Goal: Task Accomplishment & Management: Use online tool/utility

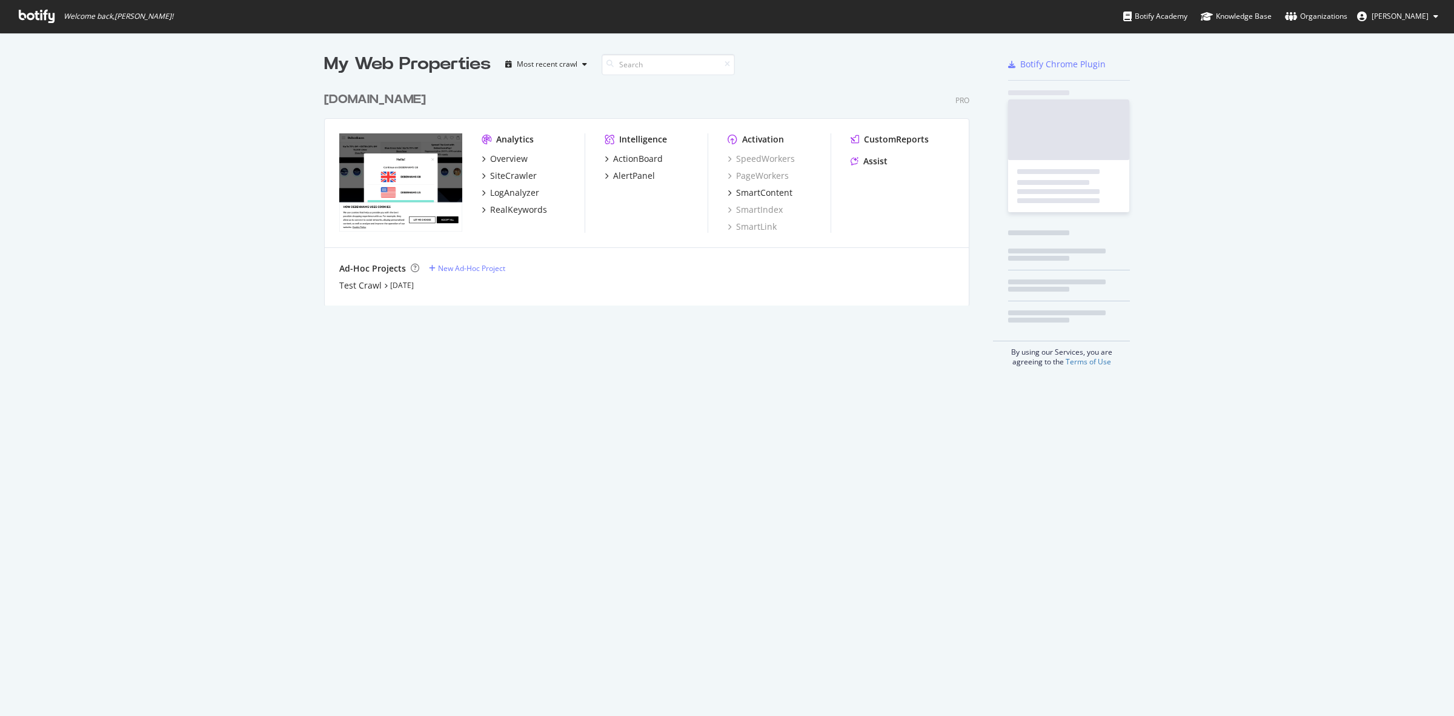
scroll to position [704, 1431]
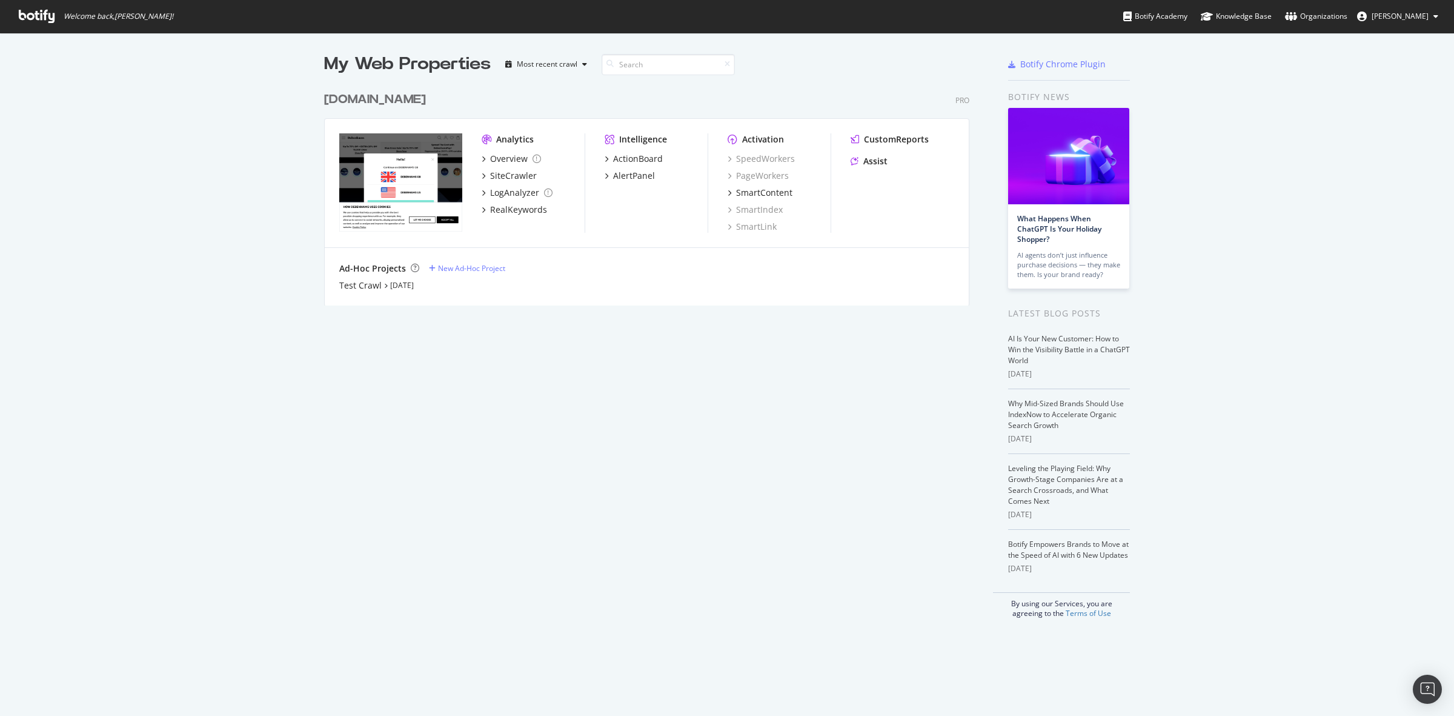
click at [413, 98] on div "[DOMAIN_NAME]" at bounding box center [375, 100] width 102 height 18
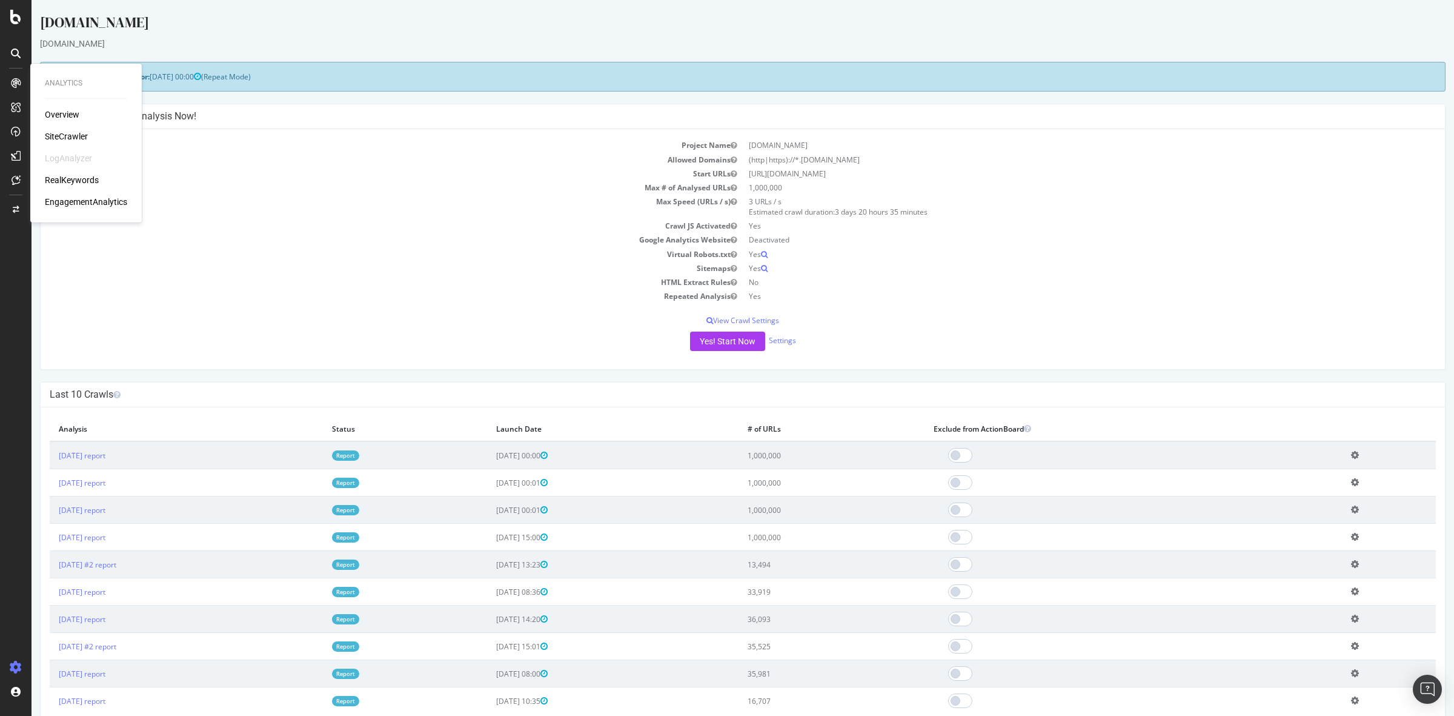
click at [65, 110] on div "Overview" at bounding box center [62, 114] width 35 height 12
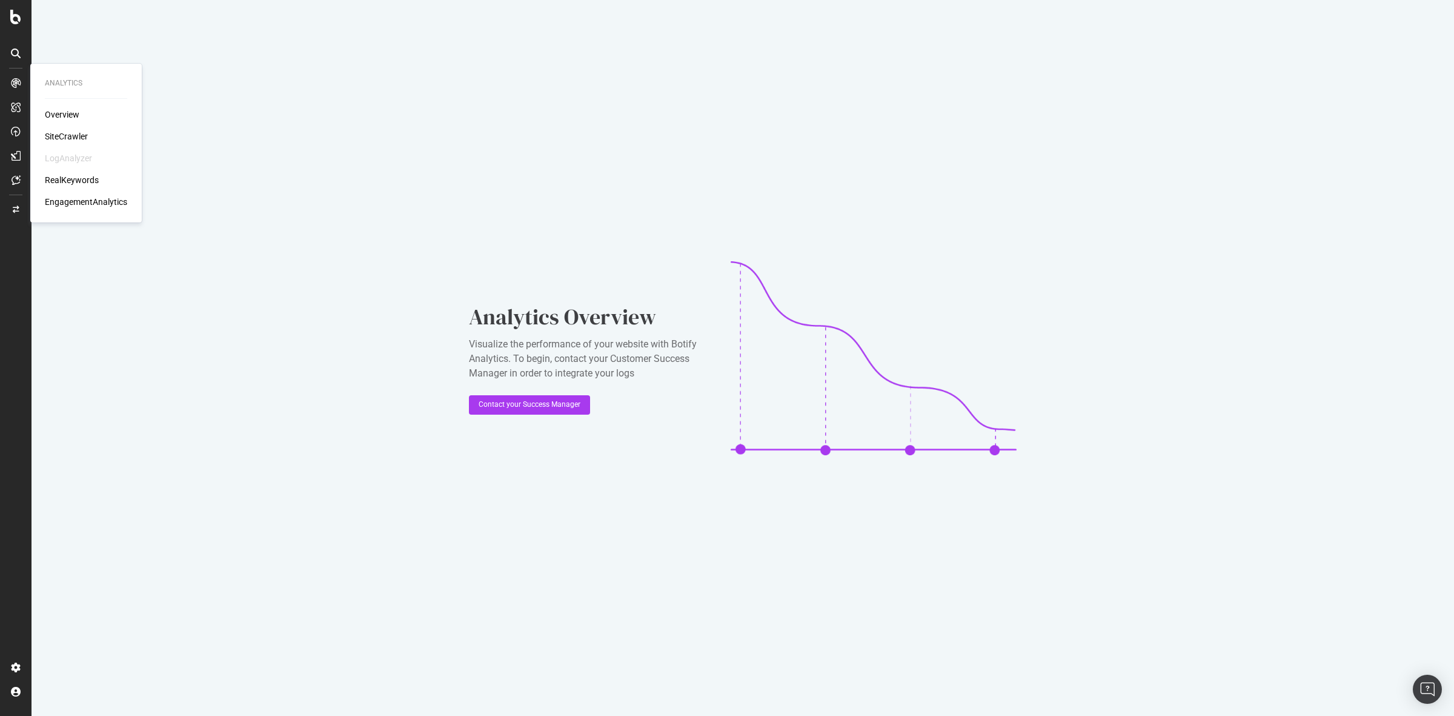
click at [70, 132] on div "SiteCrawler" at bounding box center [66, 136] width 43 height 12
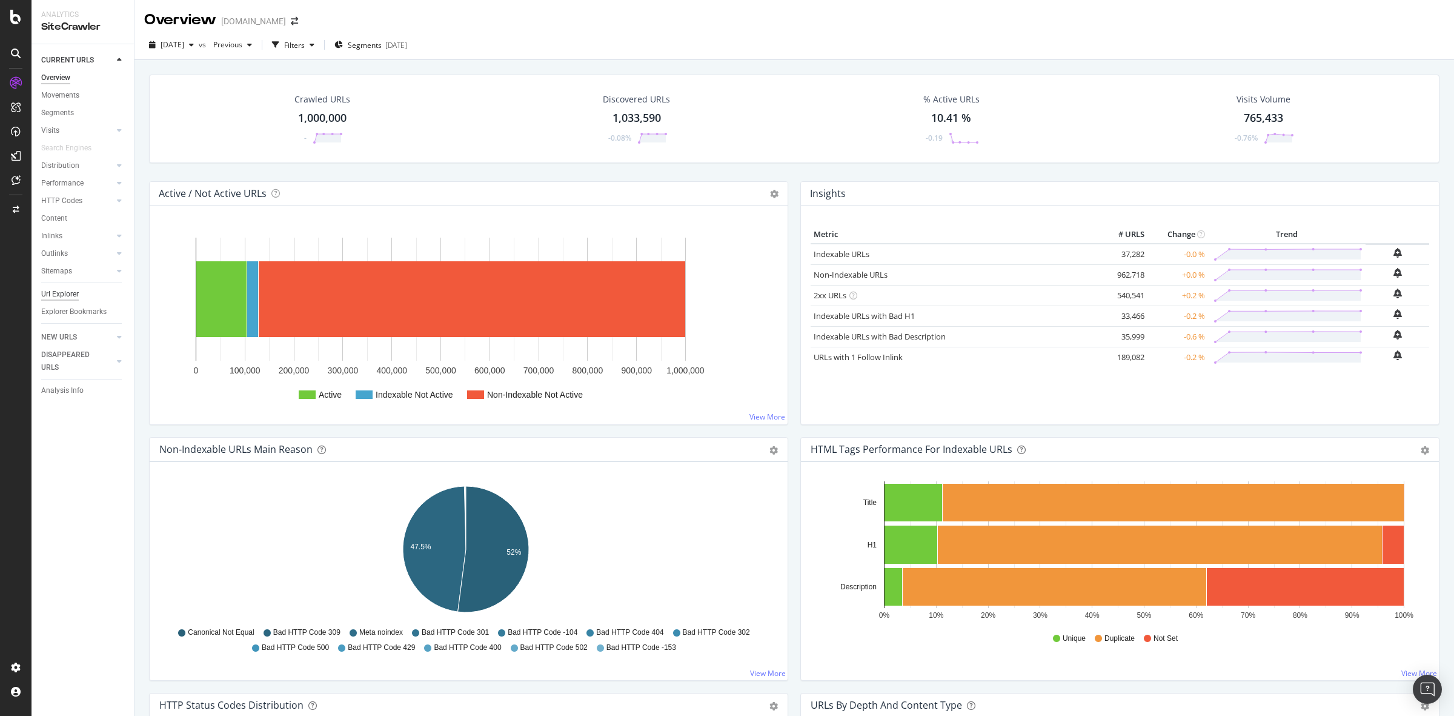
click at [62, 291] on div "Url Explorer" at bounding box center [60, 294] width 38 height 13
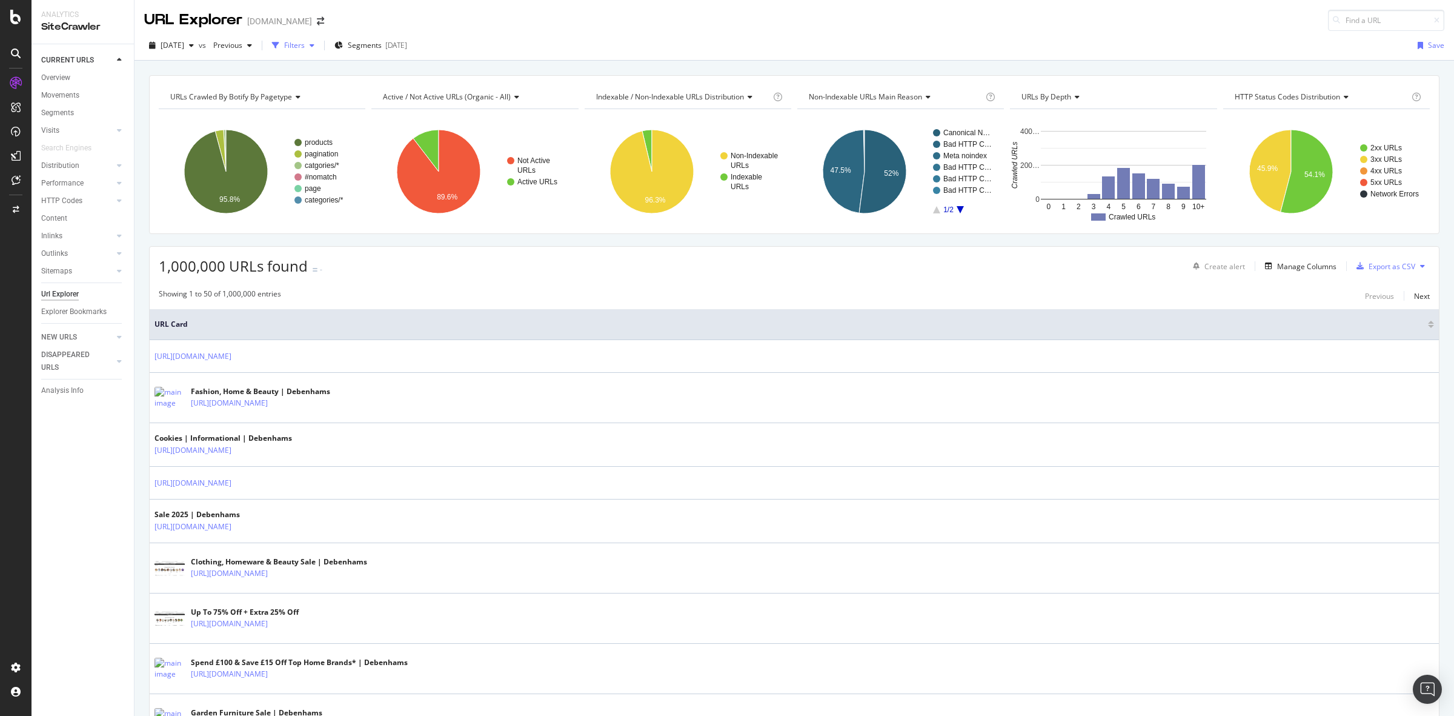
click at [305, 44] on div "Filters" at bounding box center [294, 45] width 21 height 10
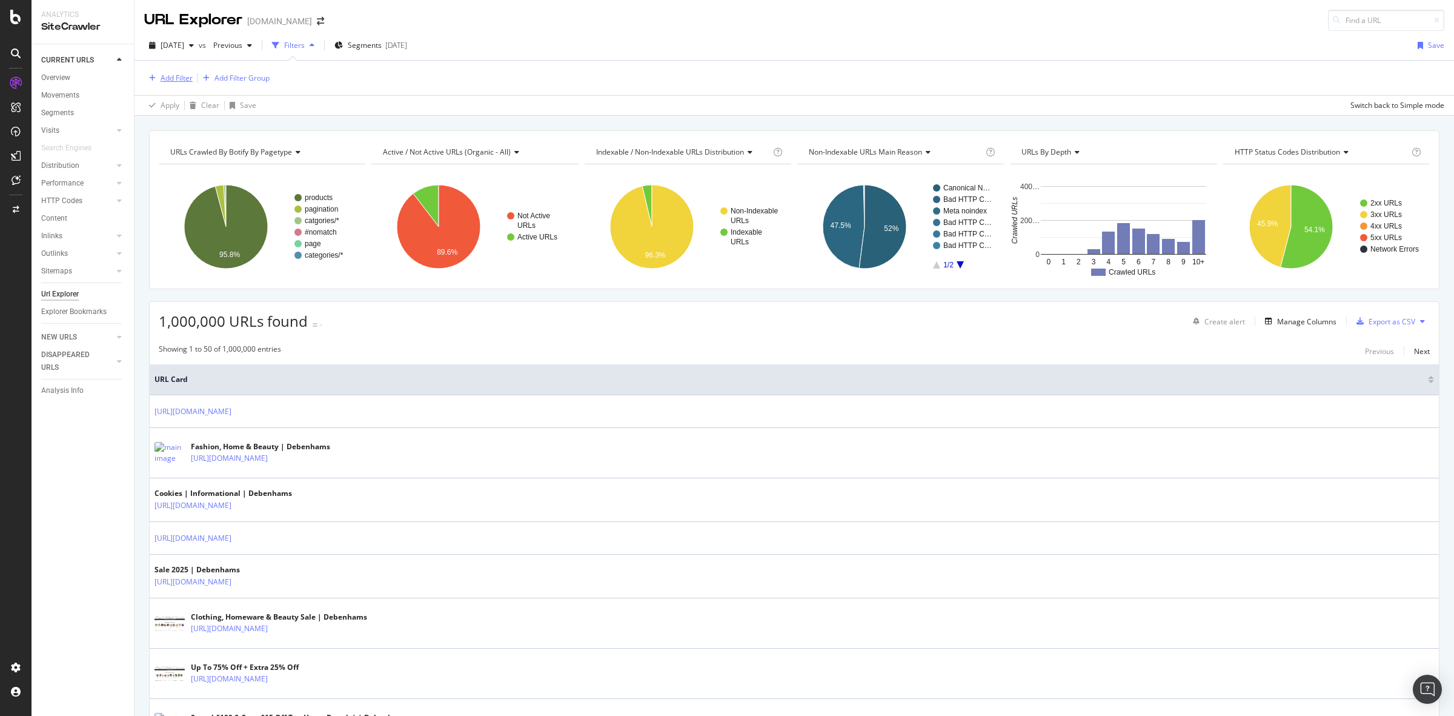
click at [171, 79] on div "Add Filter" at bounding box center [177, 78] width 32 height 10
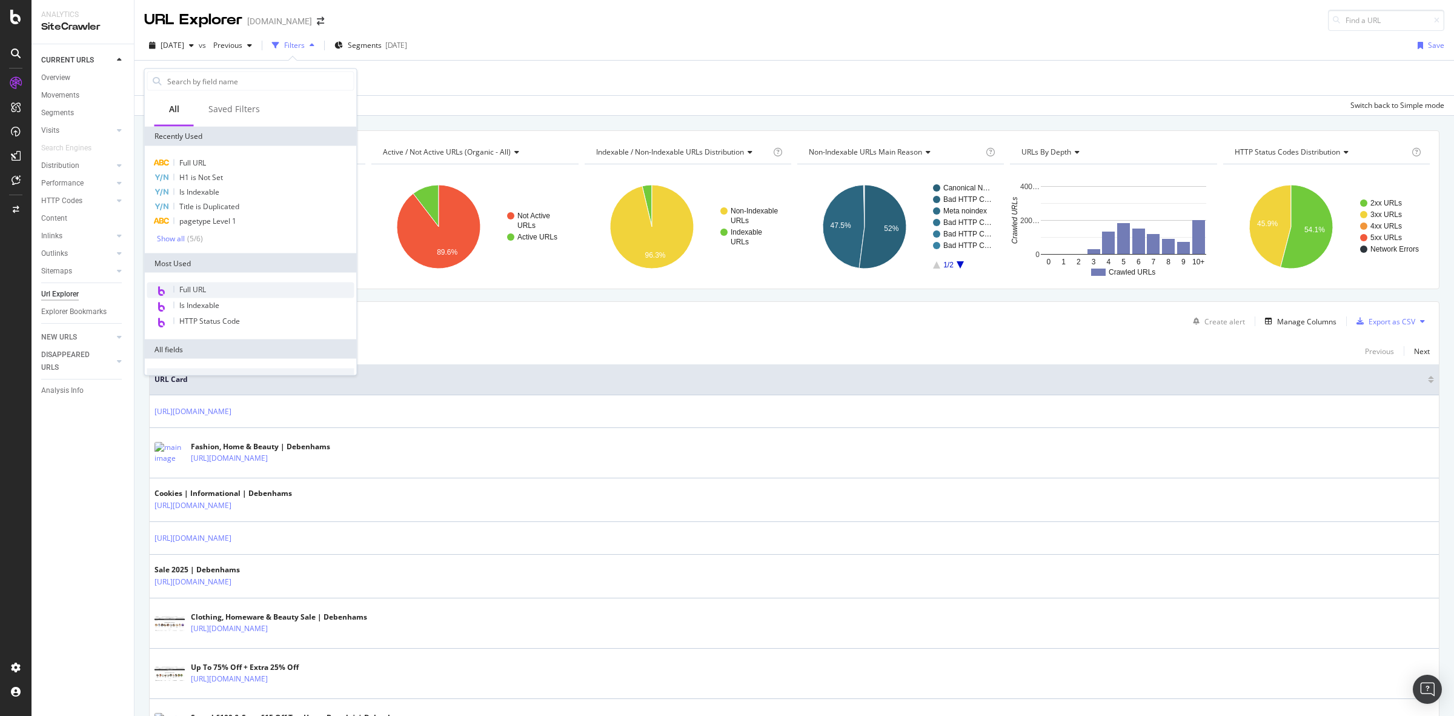
click at [196, 288] on span "Full URL" at bounding box center [192, 289] width 27 height 10
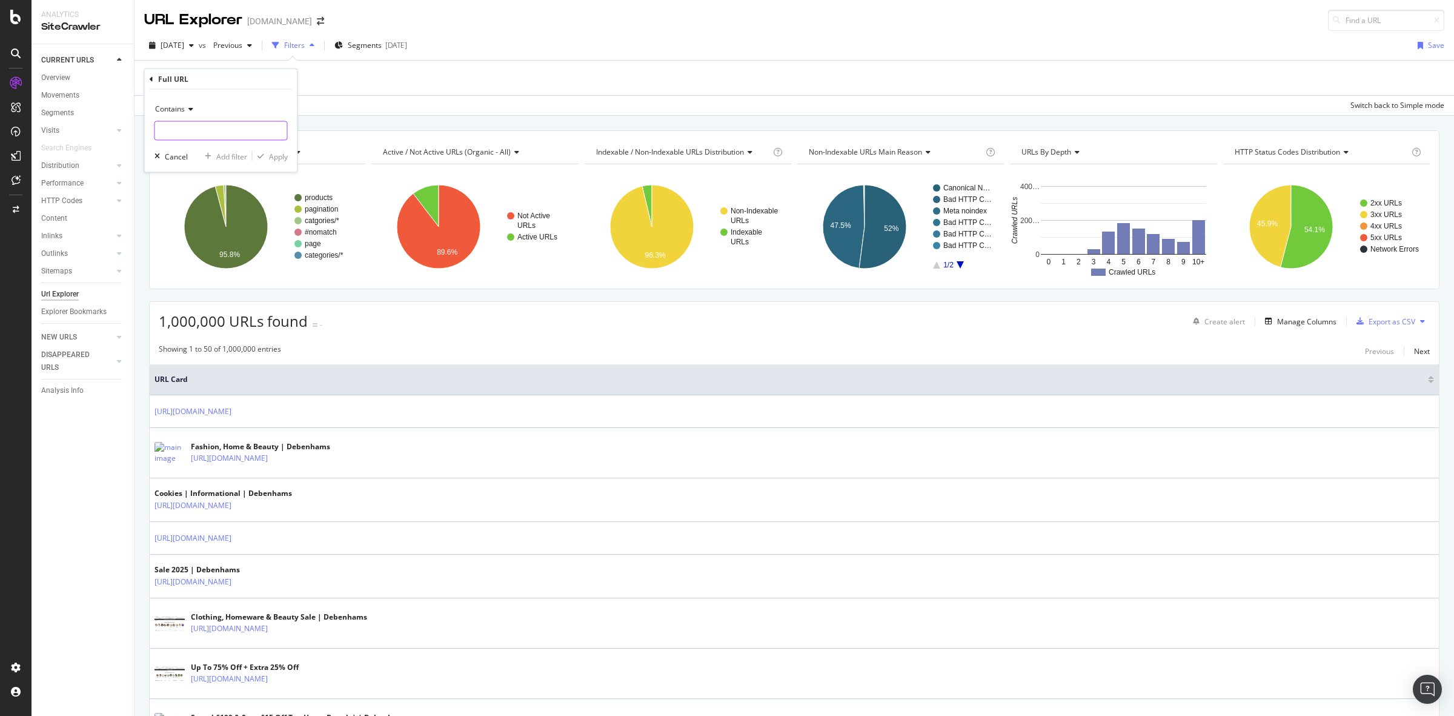
click at [201, 128] on input "text" at bounding box center [221, 130] width 132 height 19
paste input "[URL][DOMAIN_NAME]"
type input "[URL][DOMAIN_NAME]"
click at [274, 158] on div "Apply" at bounding box center [278, 156] width 19 height 10
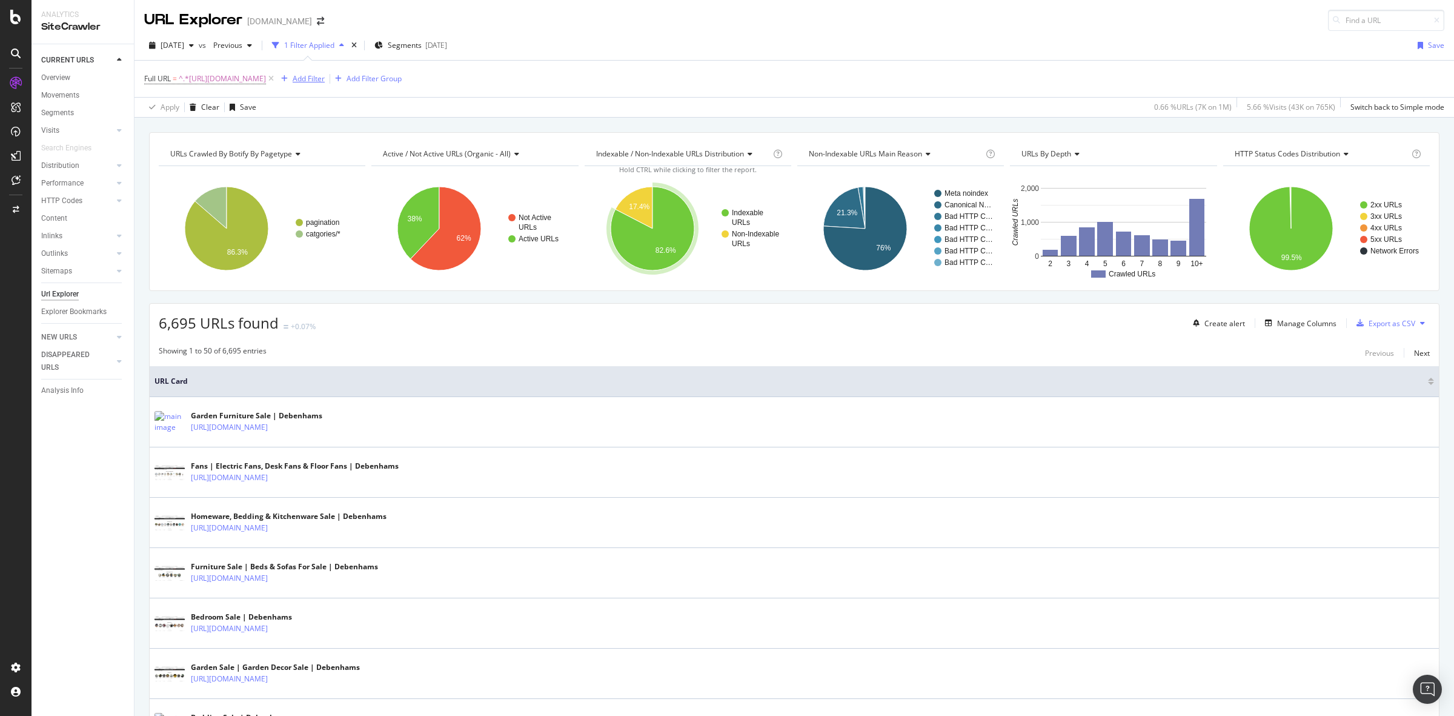
click at [325, 81] on div "Add Filter" at bounding box center [309, 78] width 32 height 10
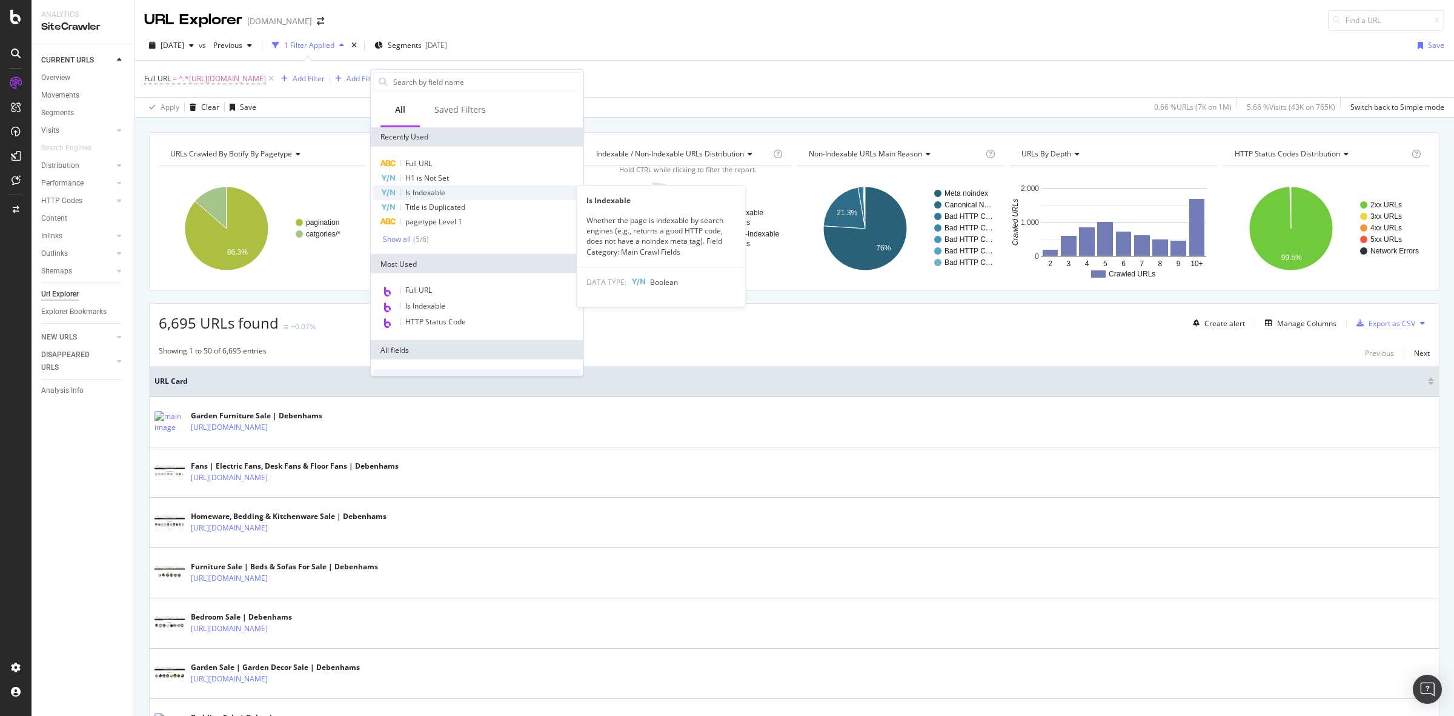
click at [443, 188] on span "Is Indexable" at bounding box center [425, 192] width 40 height 10
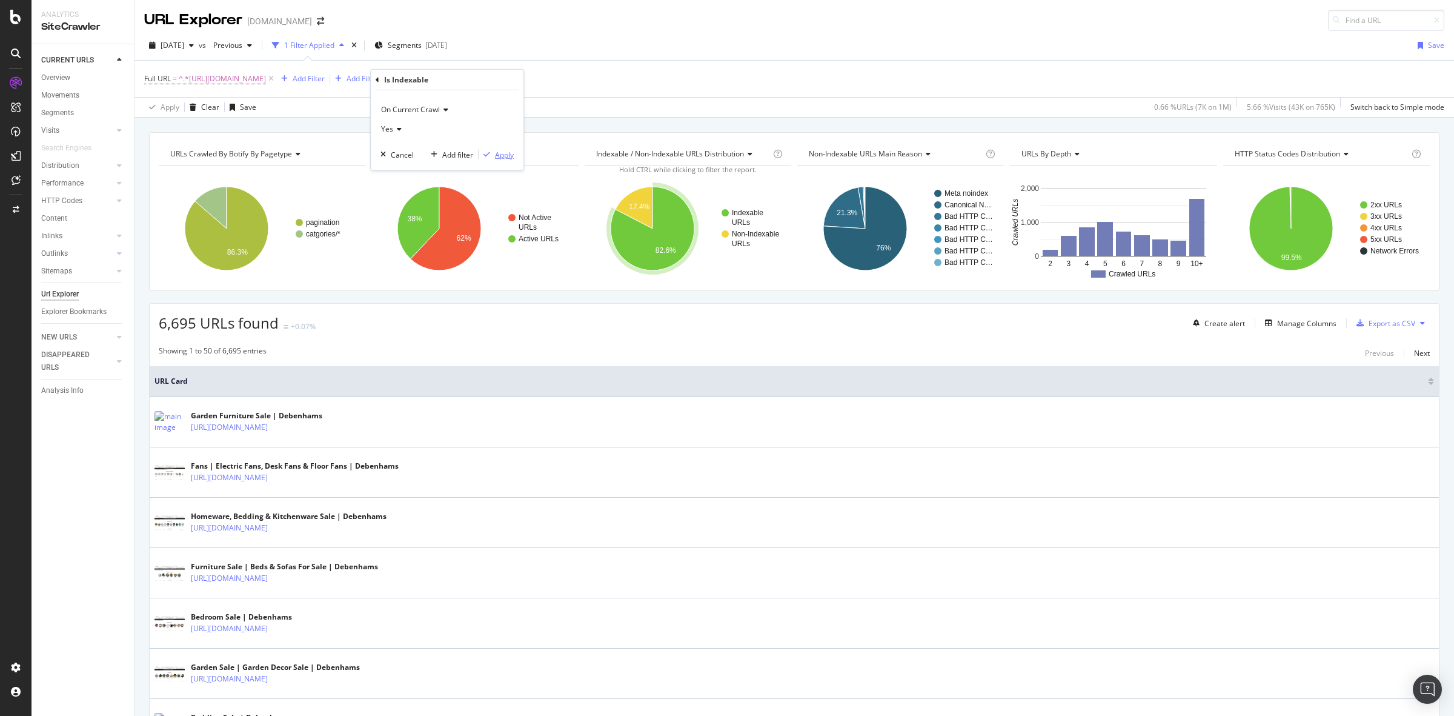
click at [508, 156] on div "Apply" at bounding box center [504, 154] width 19 height 10
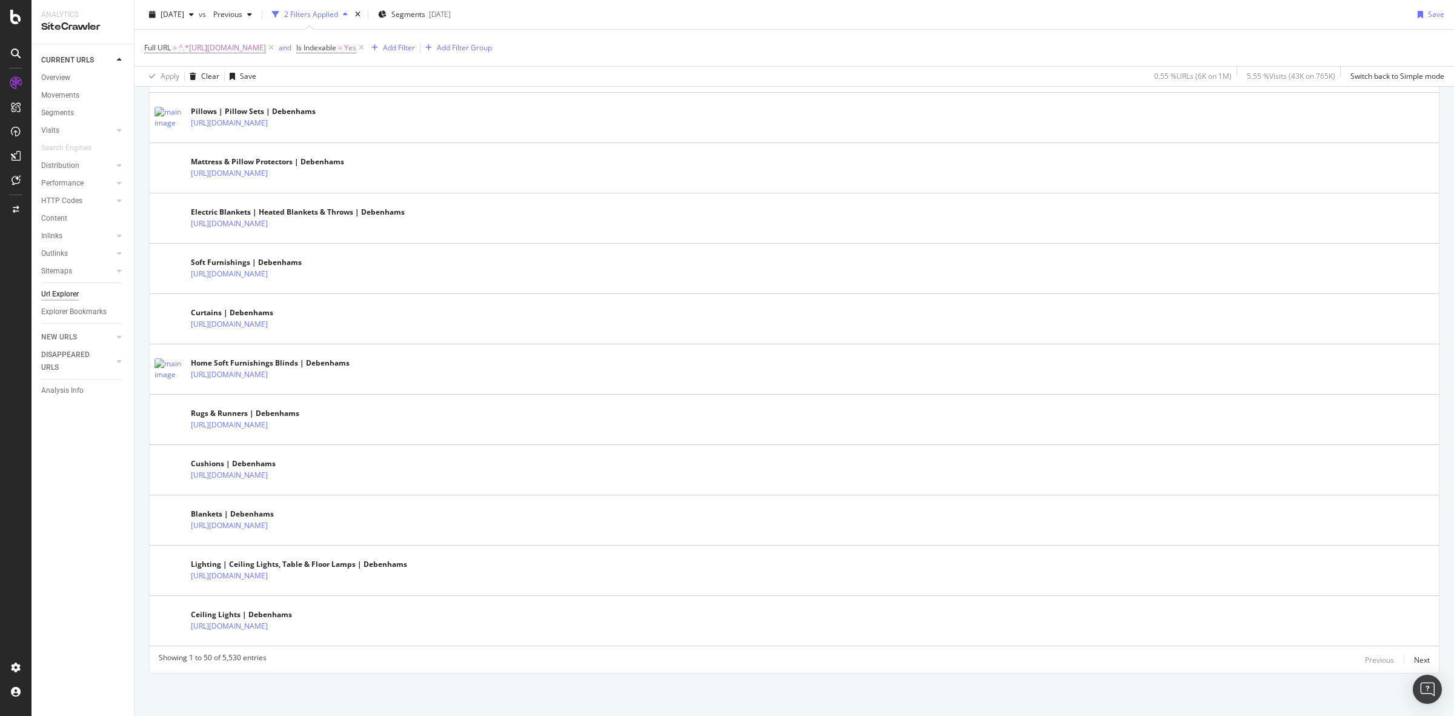
scroll to position [2274, 0]
click at [1414, 658] on div "Next" at bounding box center [1422, 659] width 16 height 10
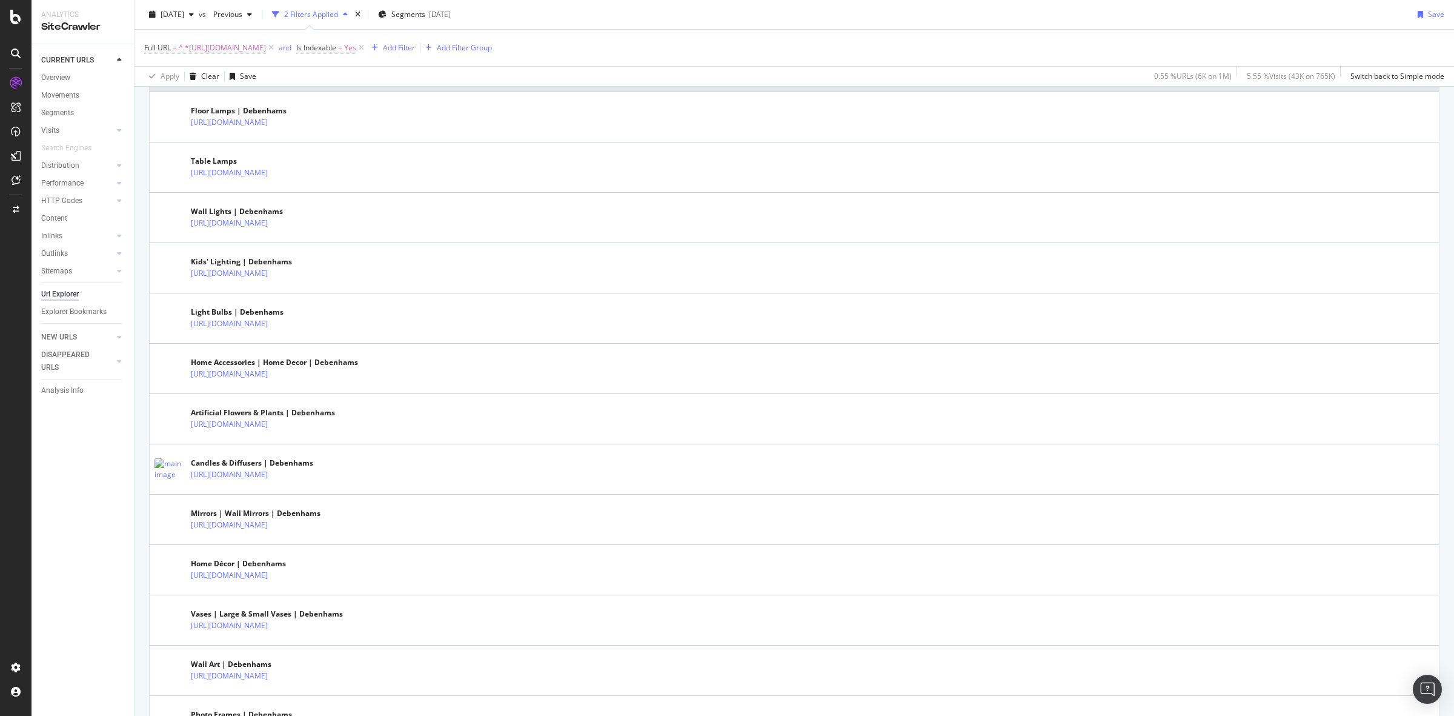
scroll to position [0, 0]
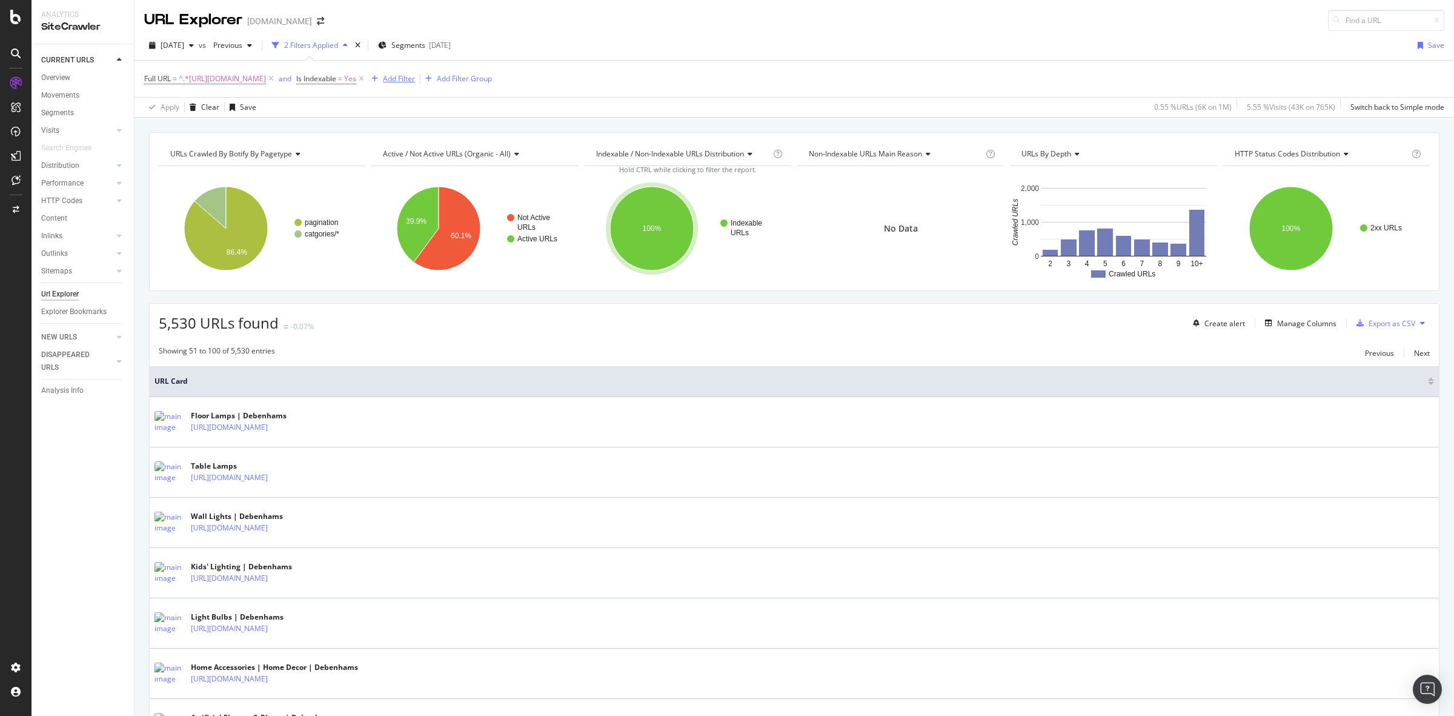
click at [415, 83] on div "Add Filter" at bounding box center [399, 78] width 32 height 10
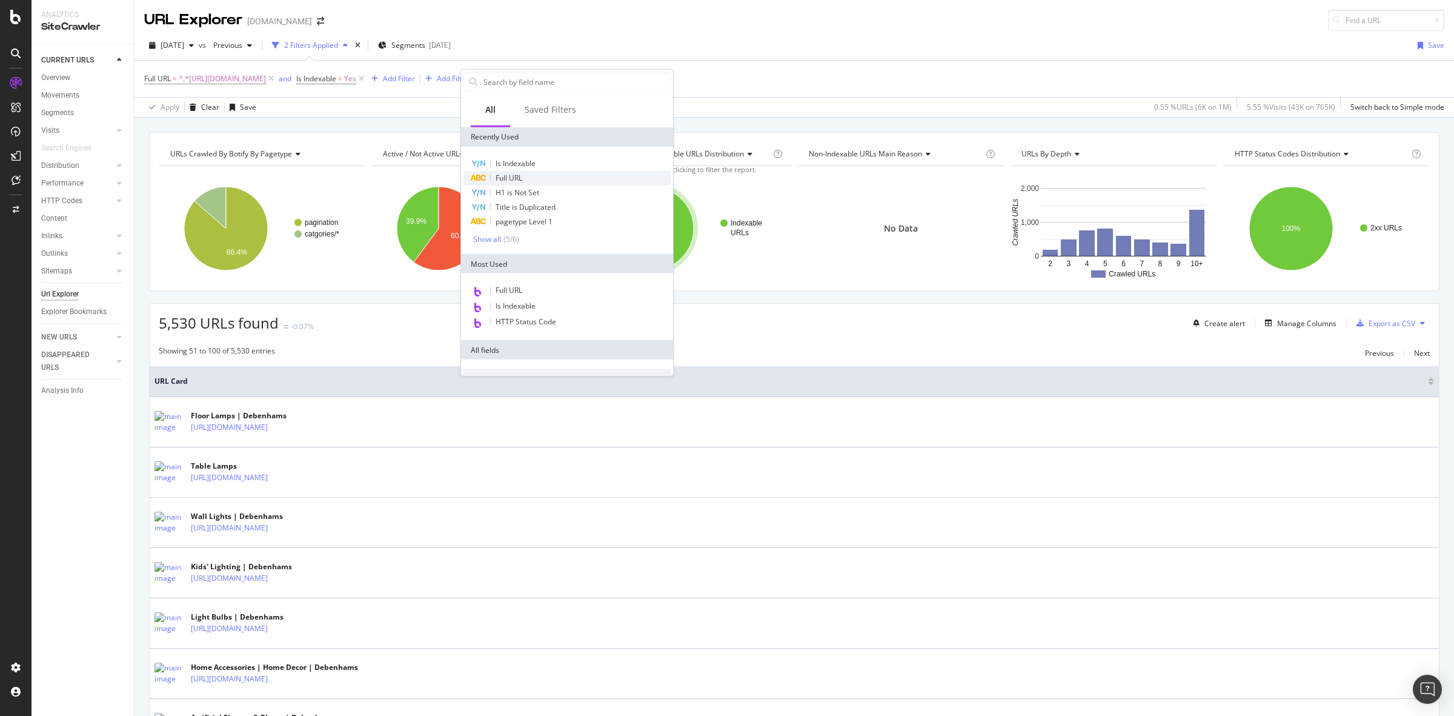
click at [559, 178] on div "Full URL" at bounding box center [566, 178] width 207 height 15
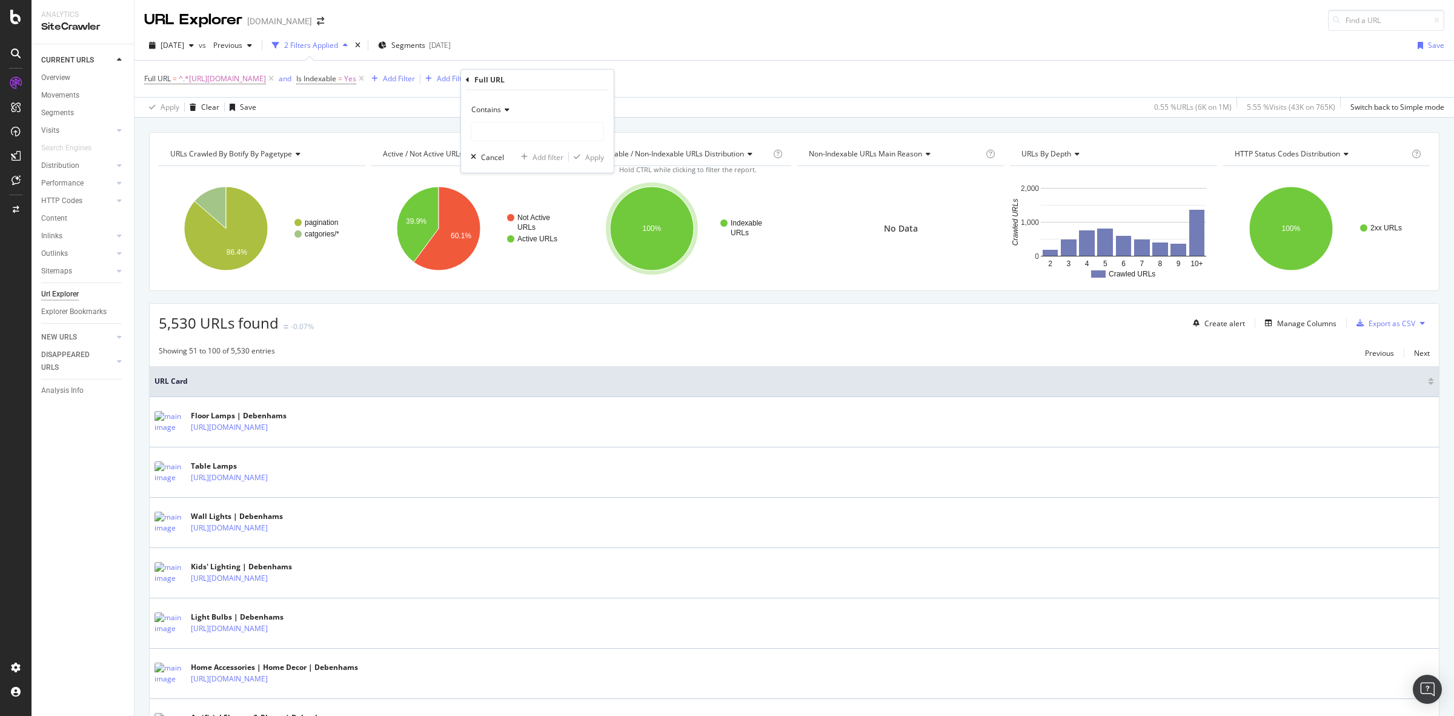
click at [497, 104] on div "Contains" at bounding box center [537, 109] width 133 height 19
click at [540, 241] on div "Doesn't contain" at bounding box center [539, 245] width 130 height 16
click at [525, 130] on input "text" at bounding box center [537, 131] width 132 height 19
type input "garden"
click at [597, 155] on div "Apply" at bounding box center [594, 156] width 19 height 10
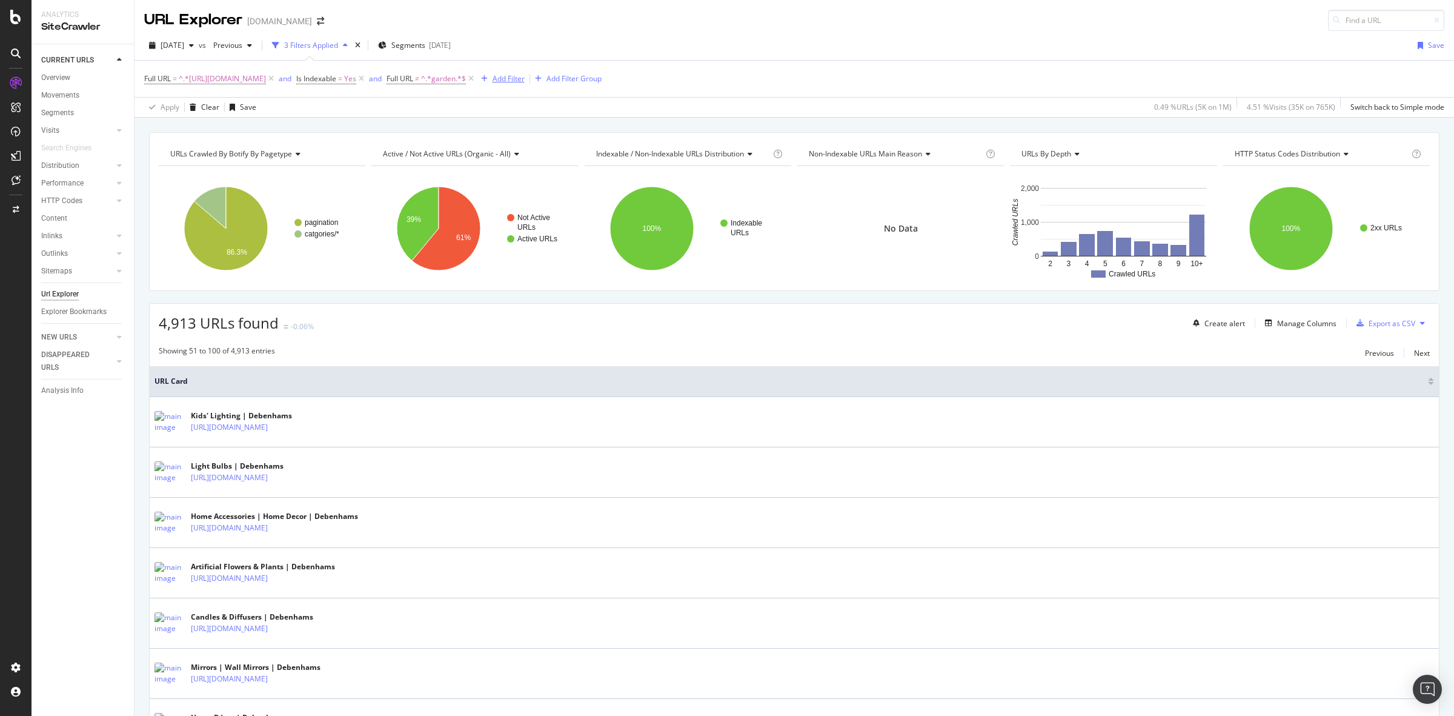
click at [525, 78] on div "Add Filter" at bounding box center [509, 78] width 32 height 10
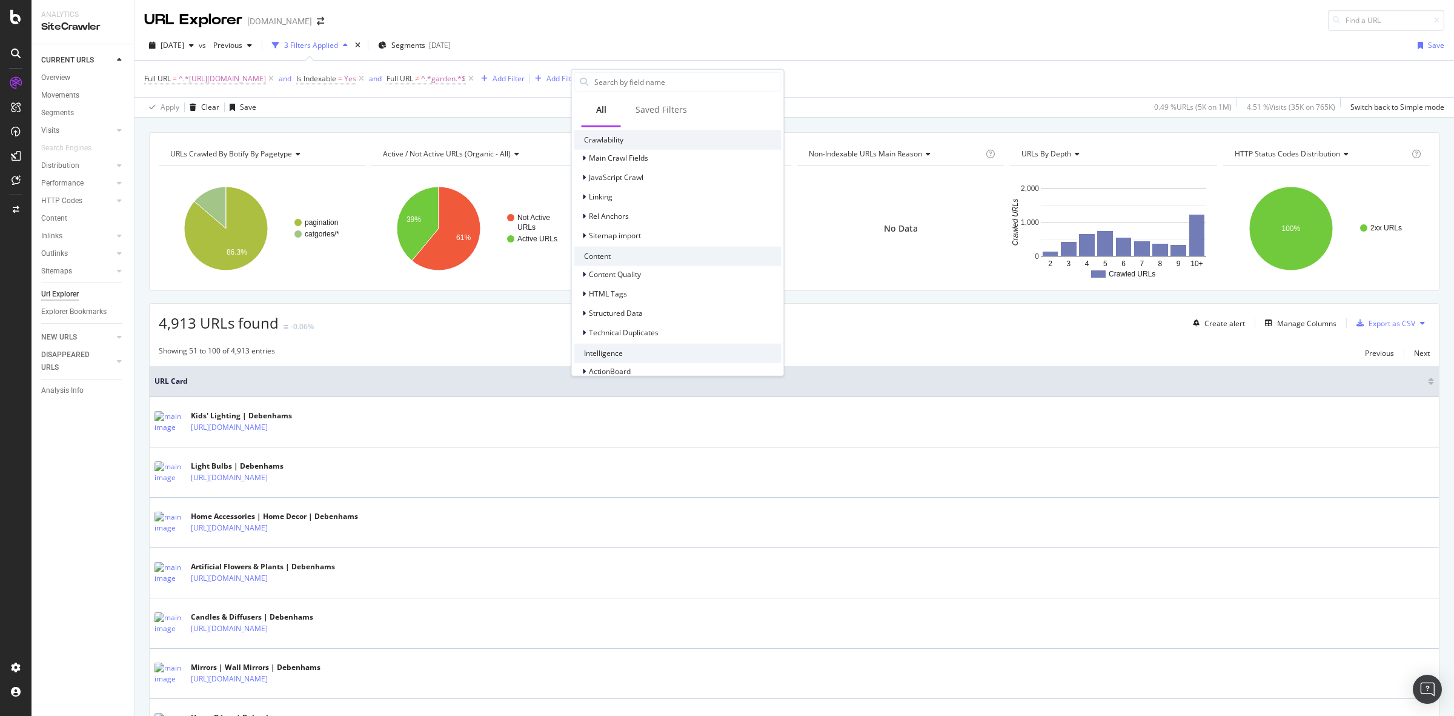
scroll to position [395, 0]
click at [679, 281] on div "HTML Tags" at bounding box center [677, 280] width 207 height 17
click at [608, 183] on span "Title" at bounding box center [603, 179] width 15 height 10
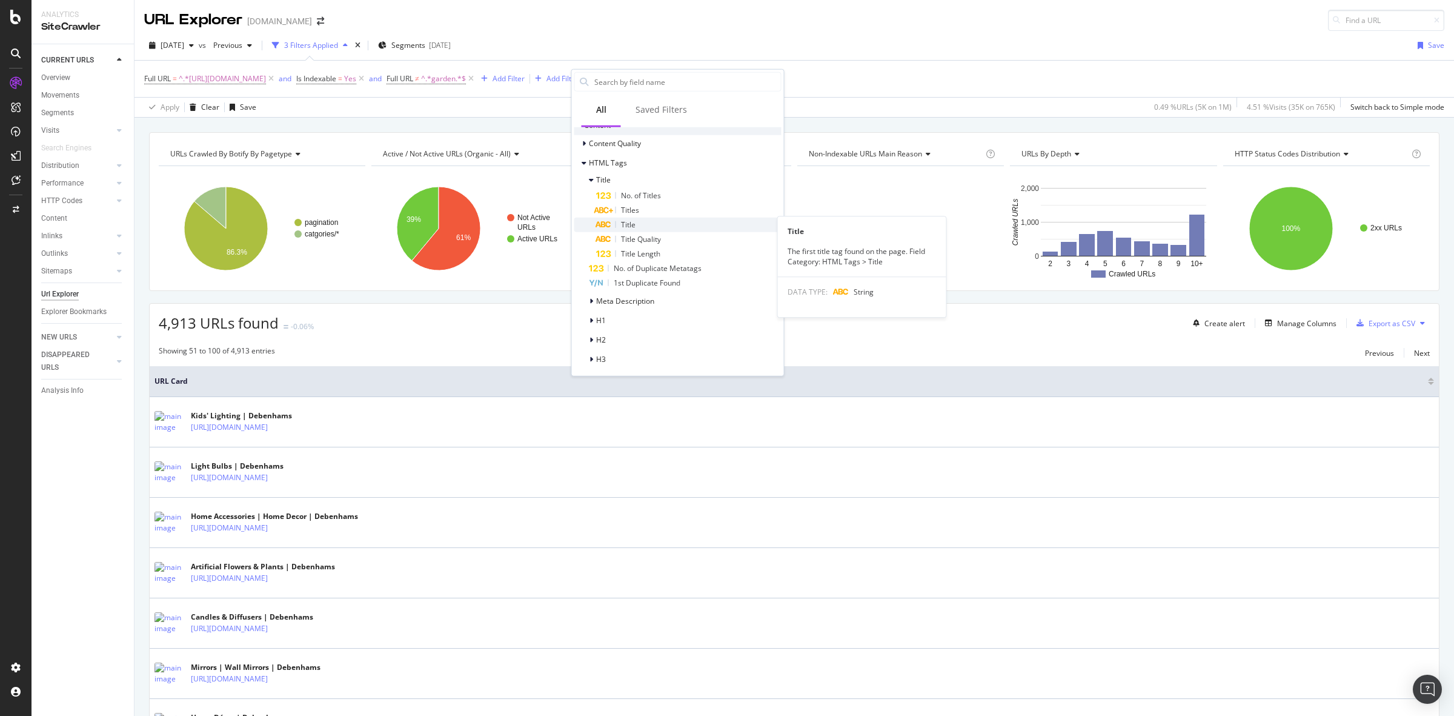
click at [662, 220] on div "Title" at bounding box center [688, 224] width 185 height 15
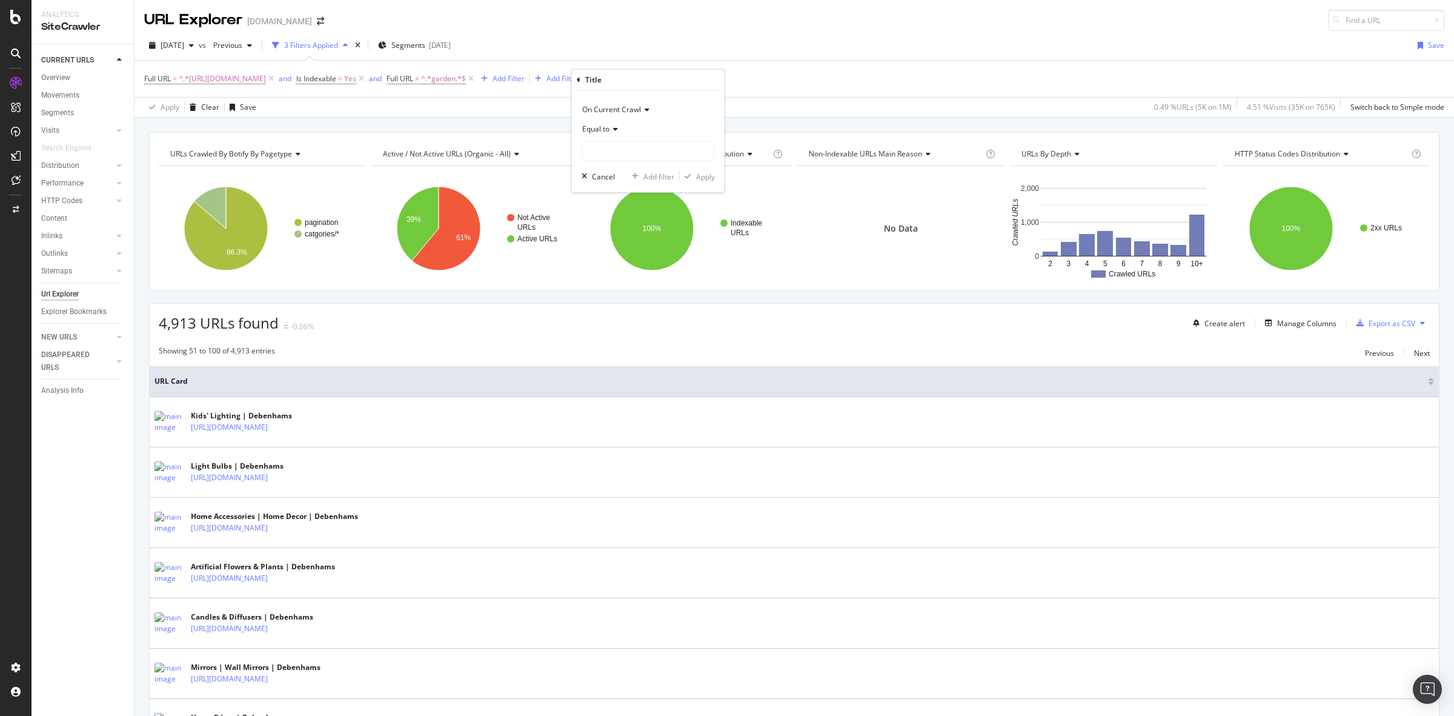
click at [613, 134] on div "Equal to" at bounding box center [648, 128] width 133 height 19
click at [625, 244] on div "Contains" at bounding box center [650, 249] width 130 height 16
click at [612, 148] on input "text" at bounding box center [648, 150] width 132 height 19
type input "home"
click at [706, 179] on div "Apply" at bounding box center [705, 176] width 19 height 10
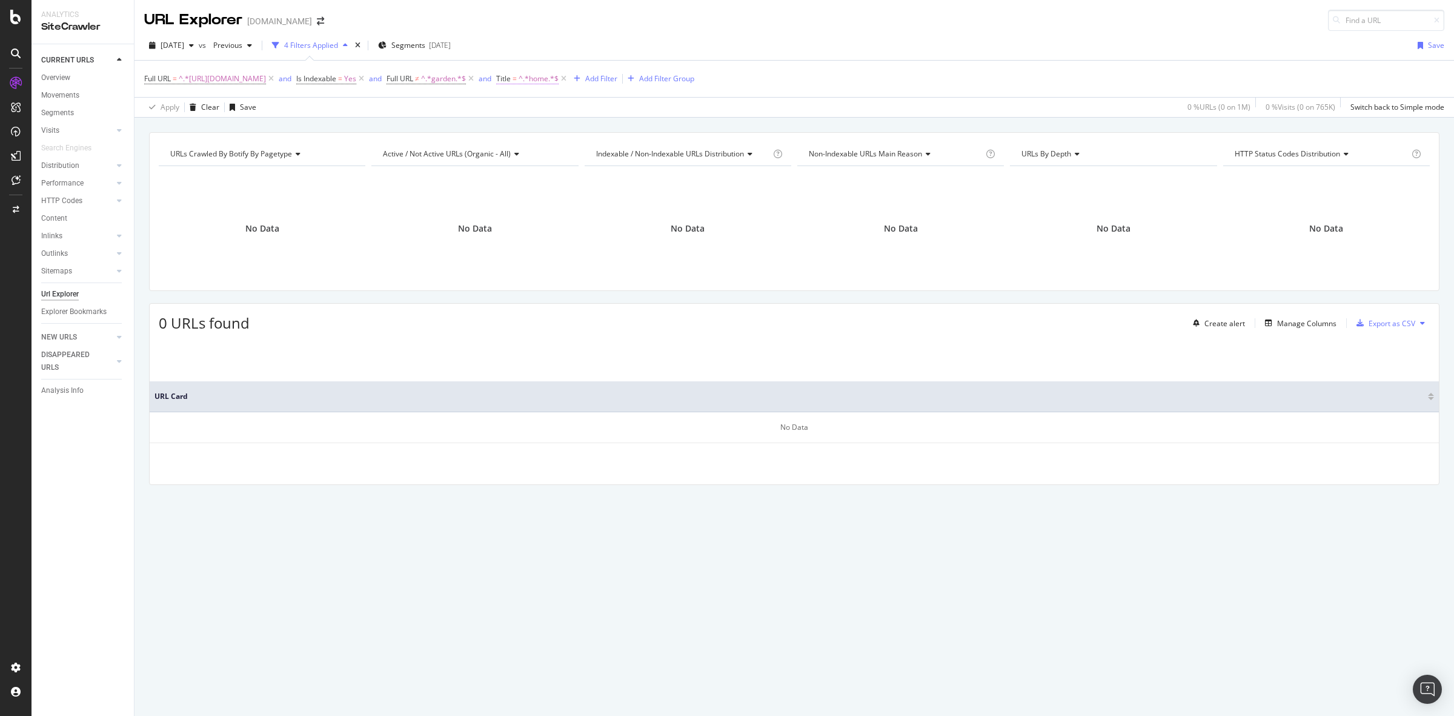
click at [559, 82] on span "^.*home.*$" at bounding box center [539, 78] width 40 height 17
click at [686, 151] on input "home" at bounding box center [659, 148] width 115 height 19
click at [656, 109] on span "On Current Crawl" at bounding box center [631, 107] width 59 height 10
click at [548, 121] on div "URLs Crawled By Botify By pagetype Chart (by Value) Table Expand Export as CSV …" at bounding box center [794, 132] width 1320 height 29
click at [569, 76] on icon at bounding box center [564, 79] width 10 height 12
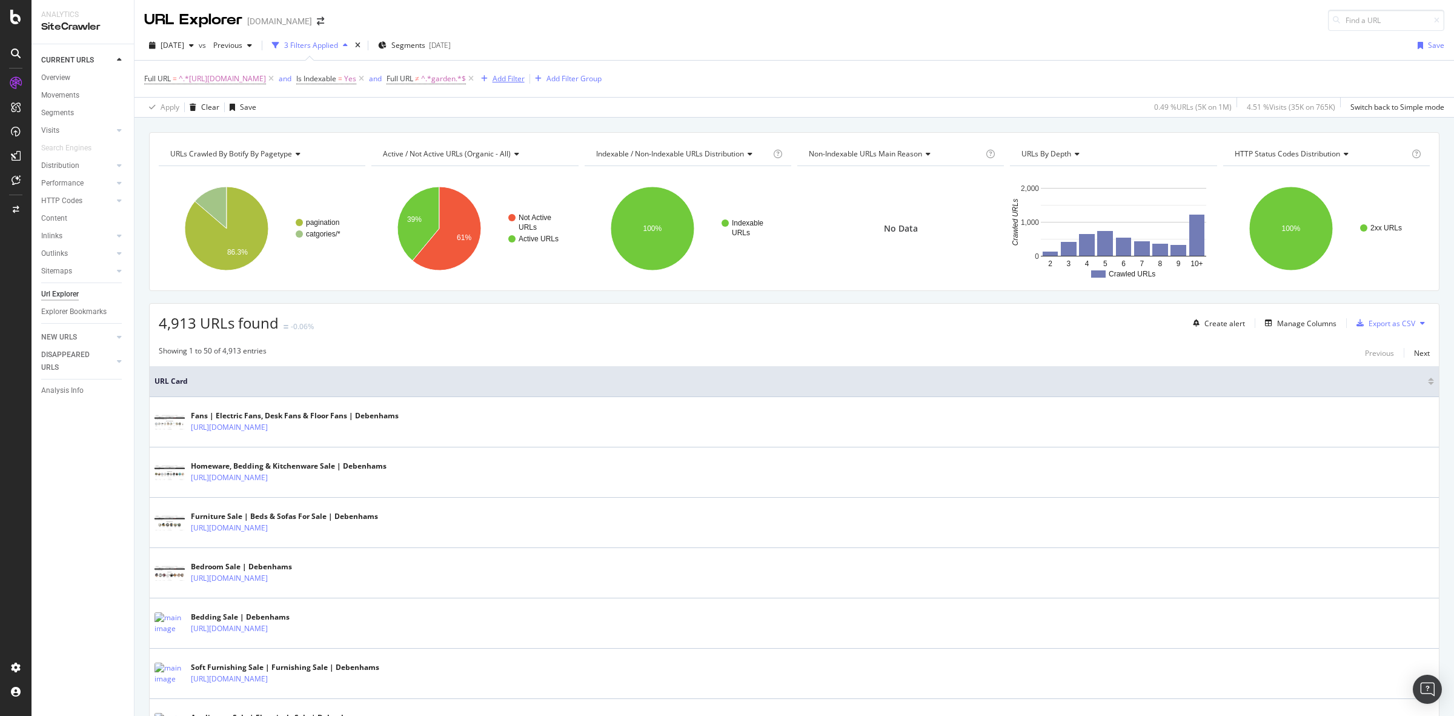
click at [525, 79] on div "Add Filter" at bounding box center [509, 78] width 32 height 10
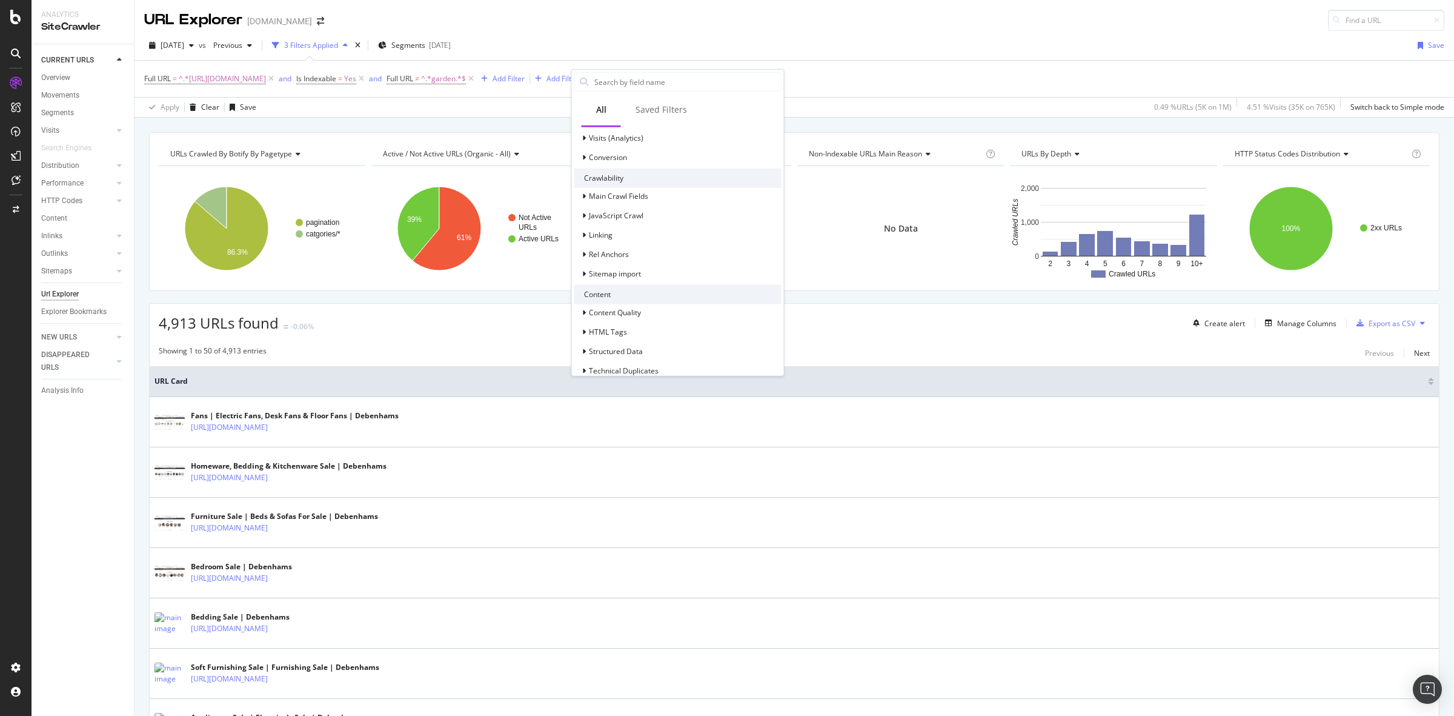
scroll to position [395, 0]
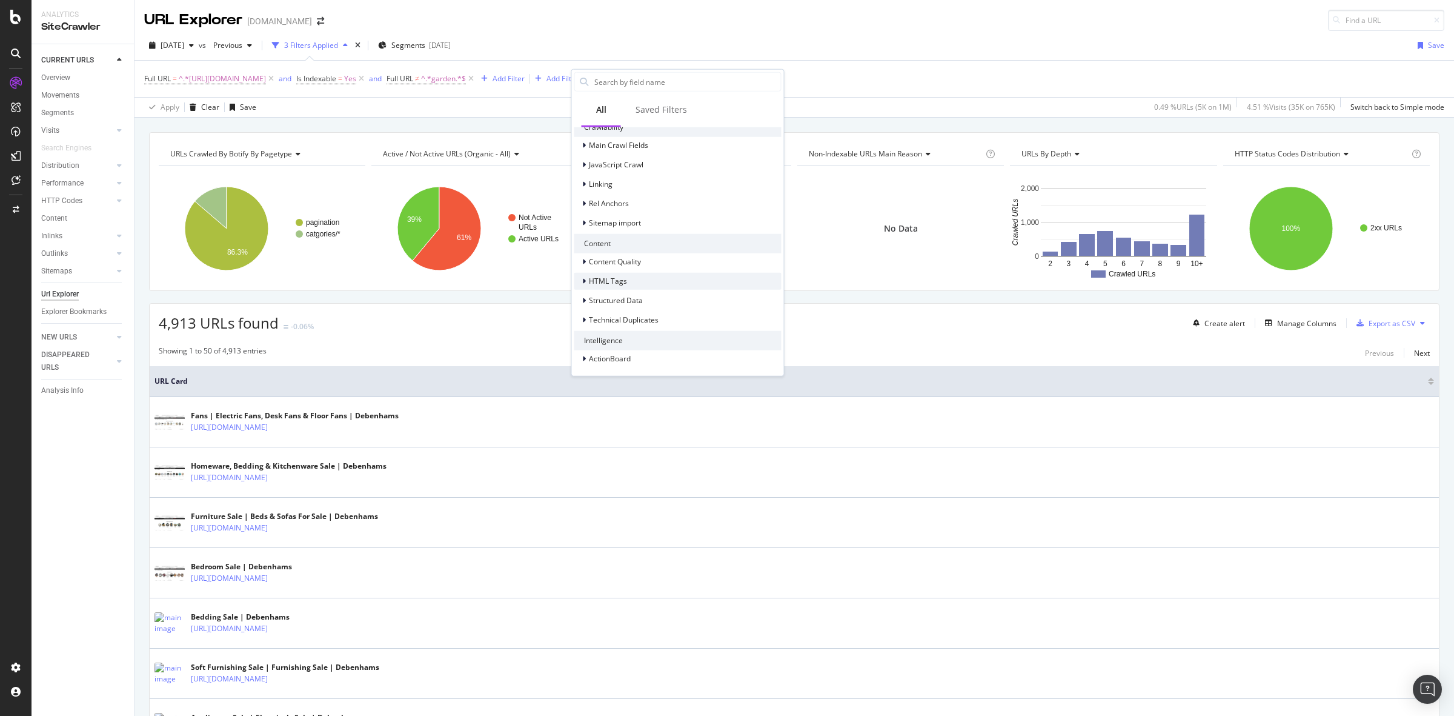
click at [676, 273] on div "HTML Tags" at bounding box center [677, 280] width 207 height 17
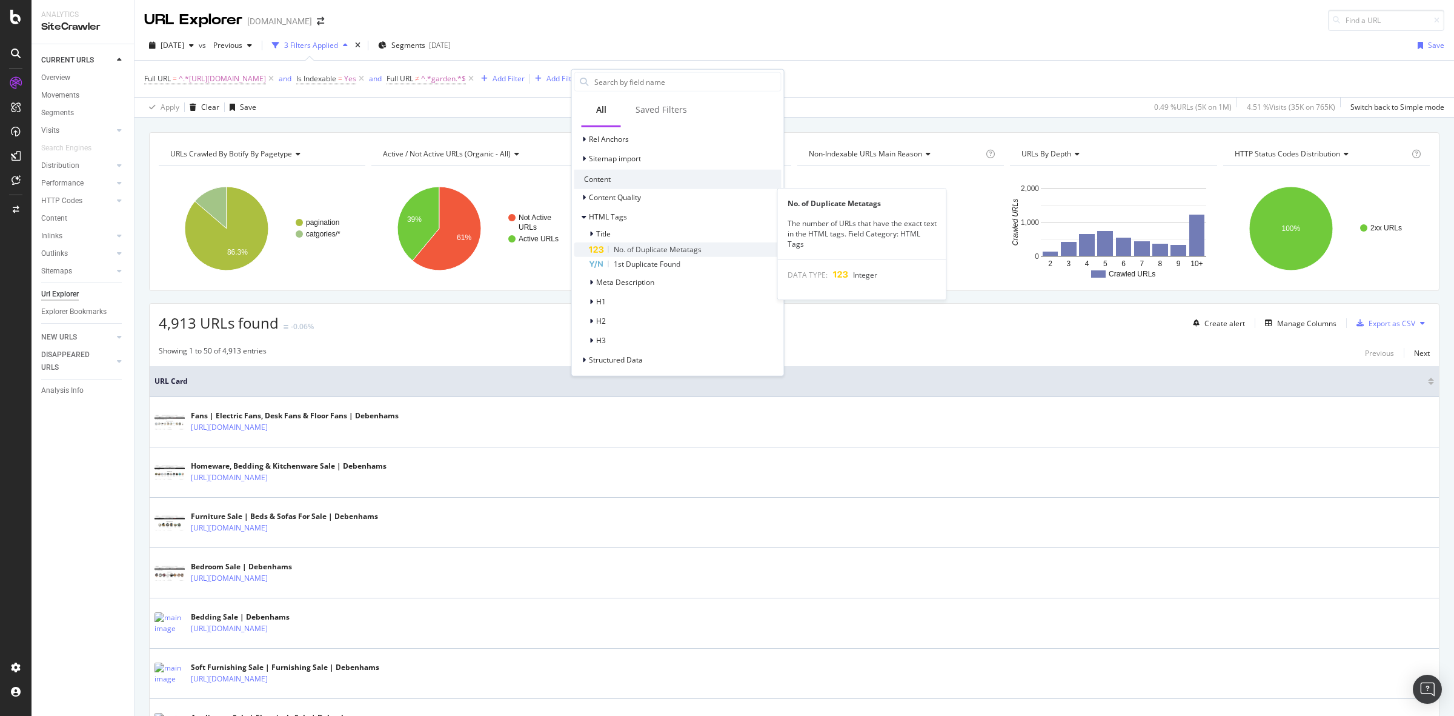
scroll to position [519, 0]
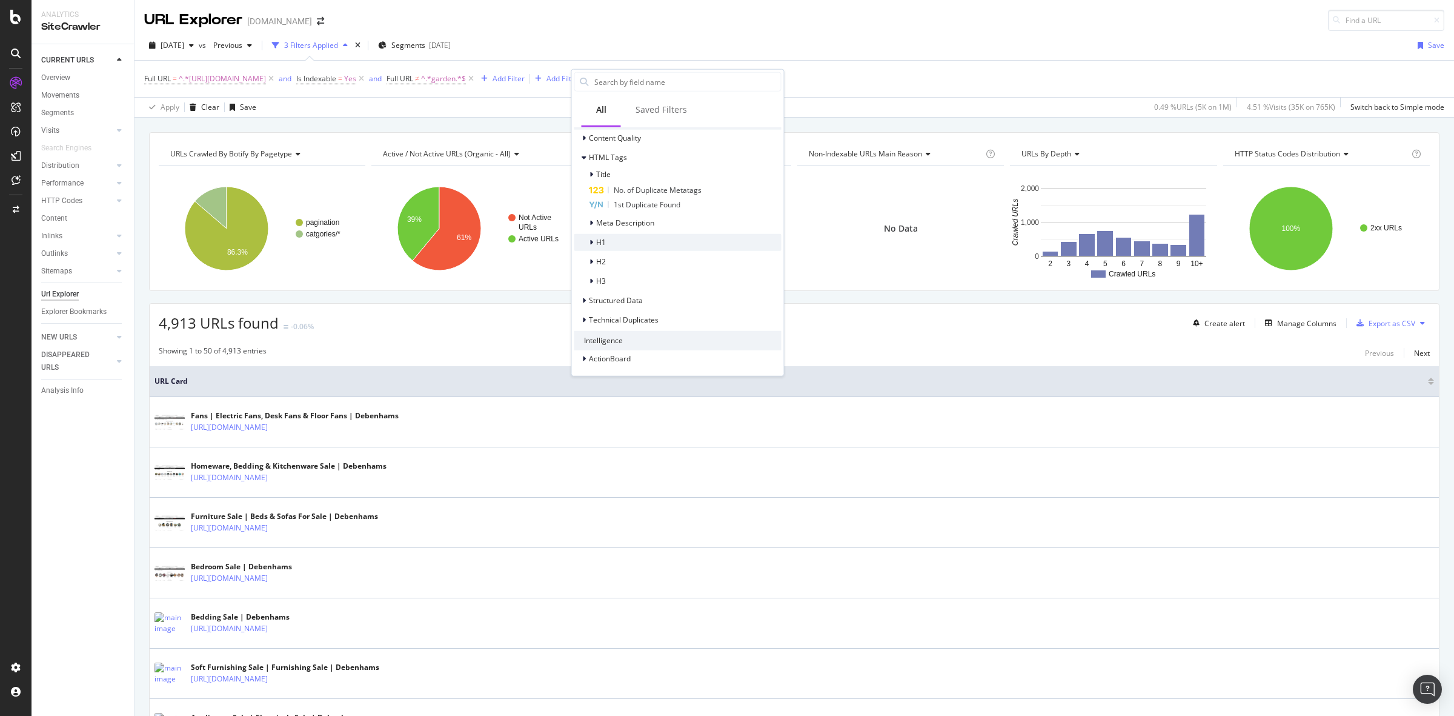
click at [617, 243] on div "H1" at bounding box center [677, 241] width 207 height 17
click at [664, 284] on div "First H1" at bounding box center [688, 286] width 185 height 15
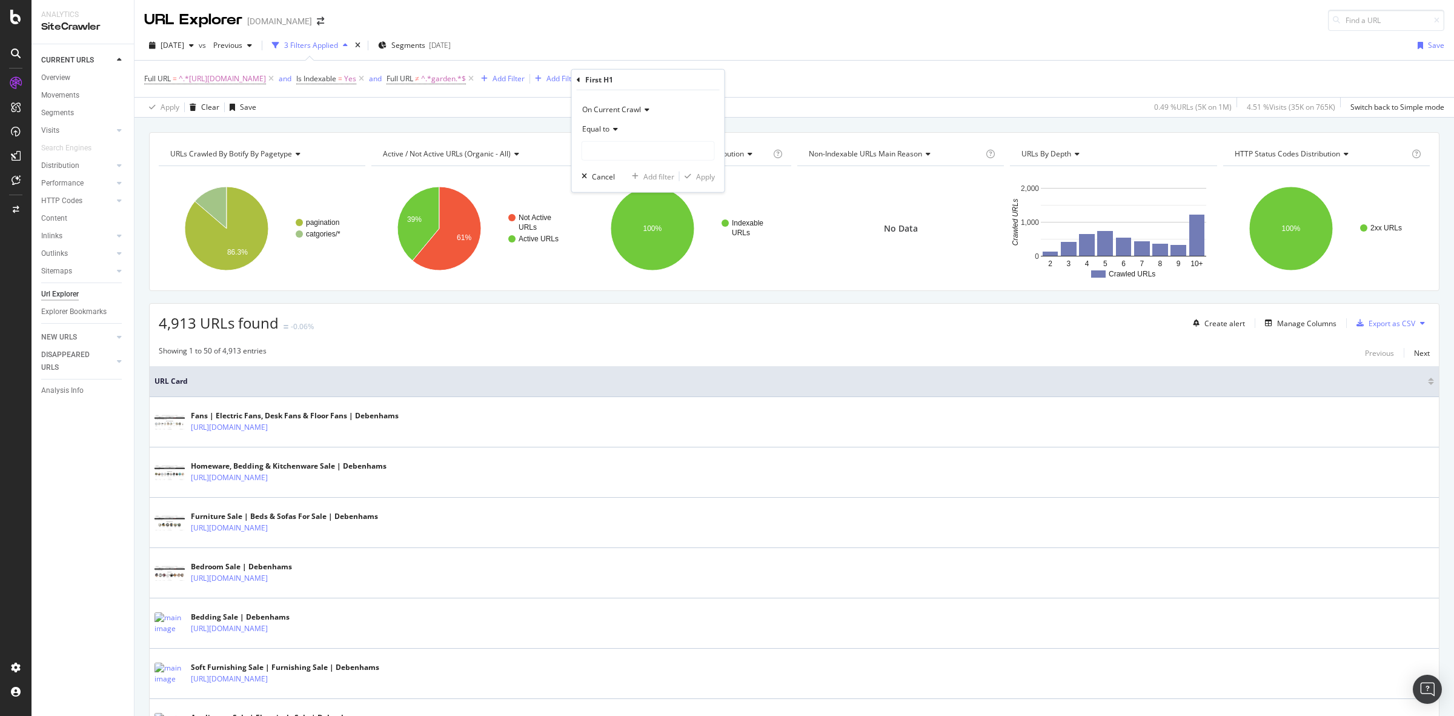
click at [606, 124] on div "Equal to" at bounding box center [648, 128] width 133 height 19
click at [628, 249] on div "Contains" at bounding box center [650, 249] width 130 height 16
click at [631, 152] on input "text" at bounding box center [648, 150] width 132 height 19
type input "h"
type input "Home"
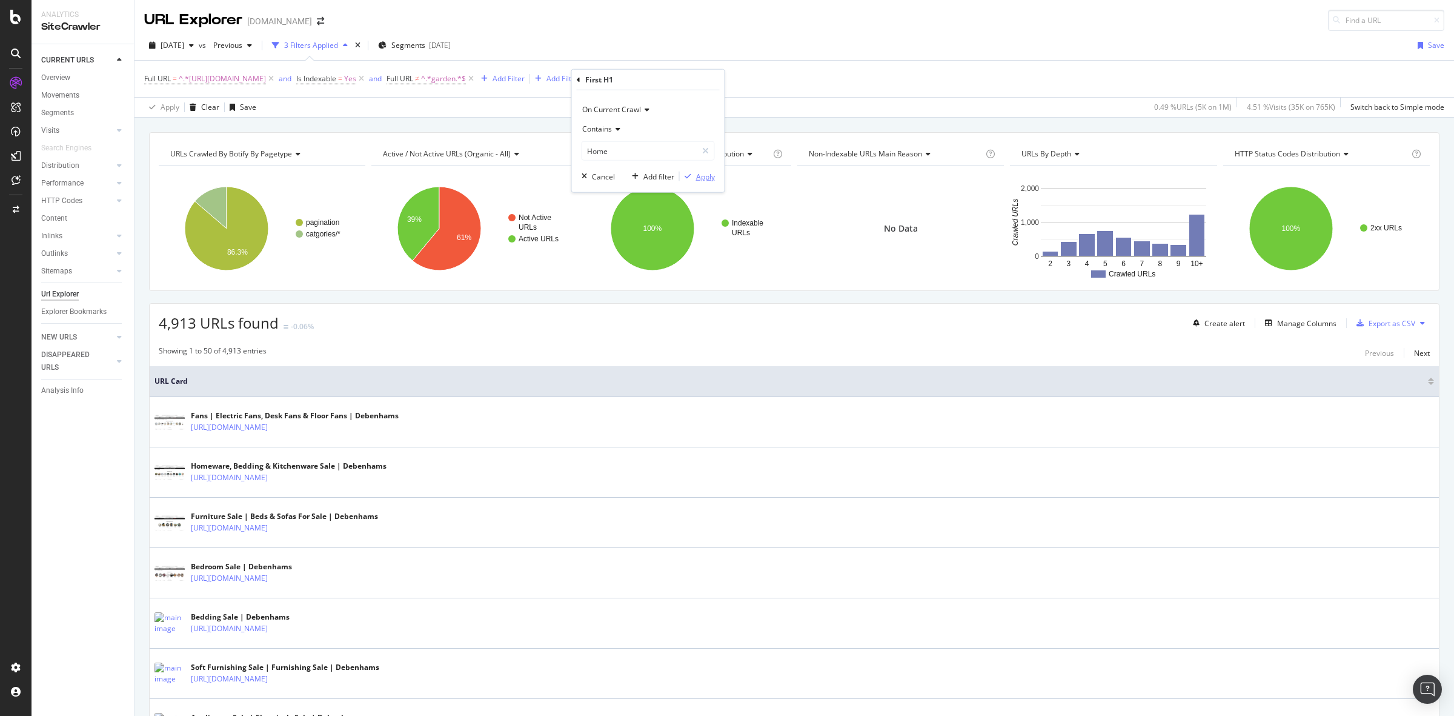
click at [696, 177] on div "Apply" at bounding box center [705, 176] width 19 height 10
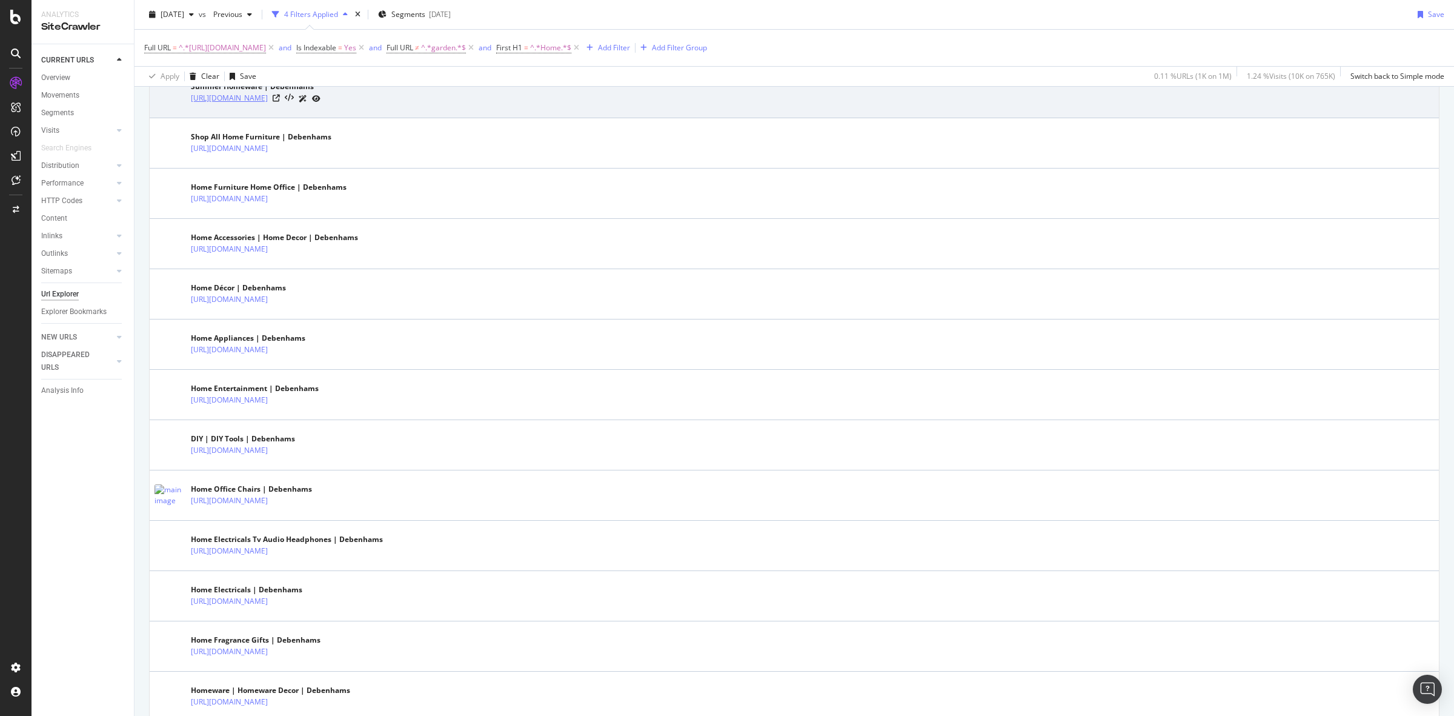
scroll to position [985, 0]
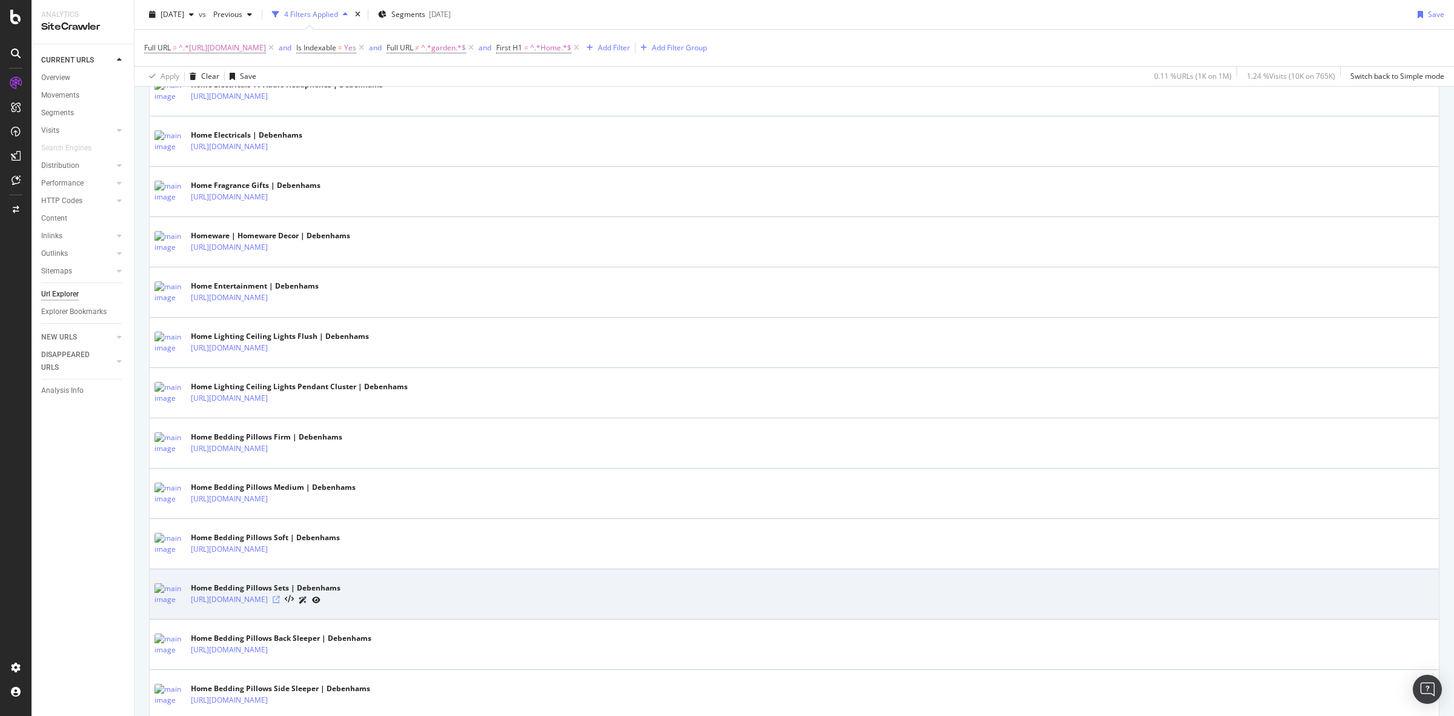
click at [280, 603] on icon at bounding box center [276, 599] width 7 height 7
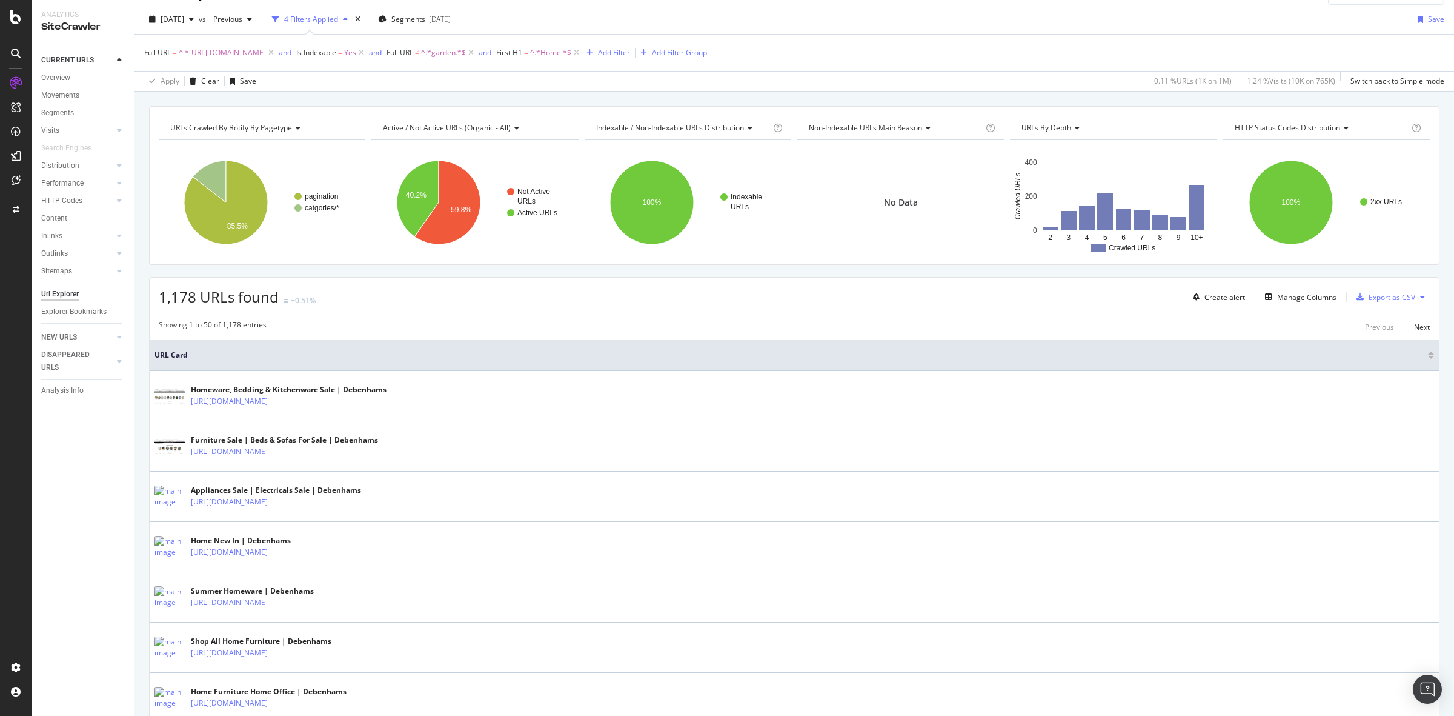
scroll to position [0, 0]
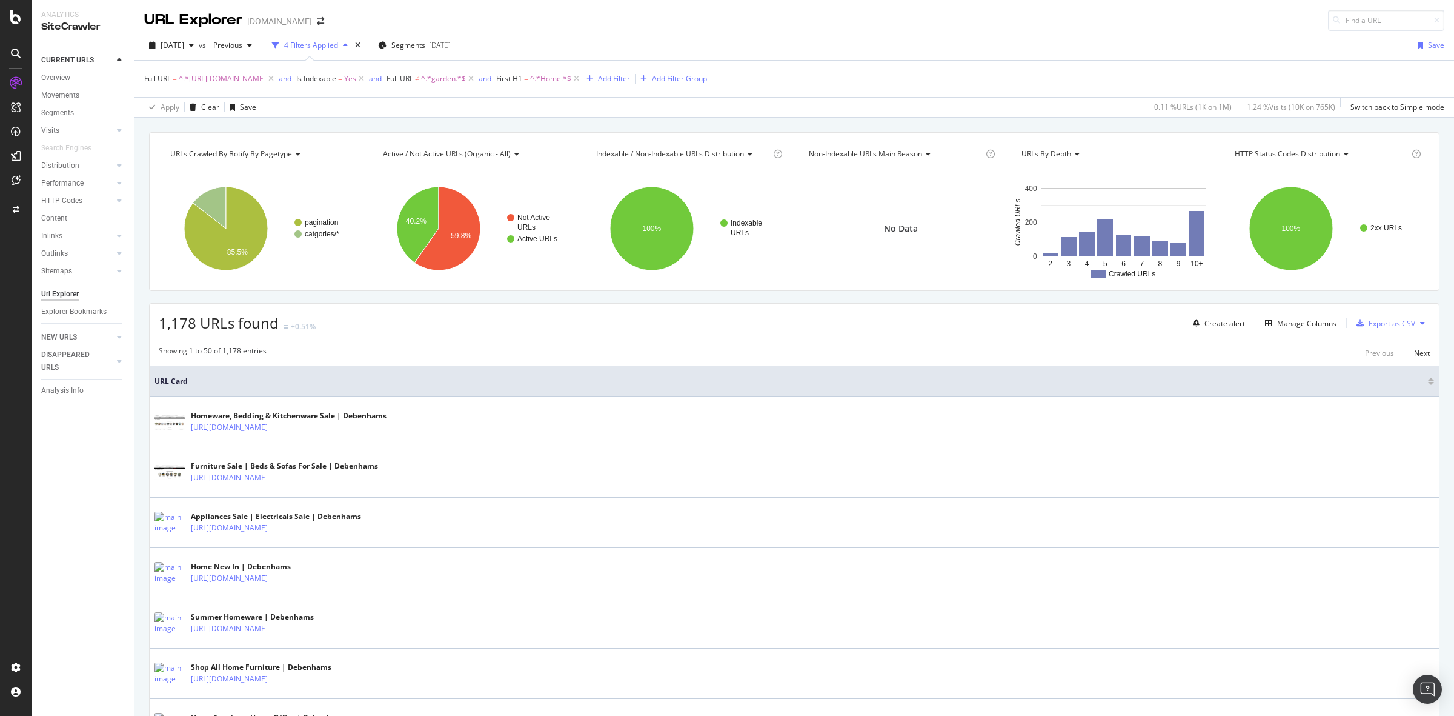
click at [1389, 321] on div "Export as CSV" at bounding box center [1392, 323] width 47 height 10
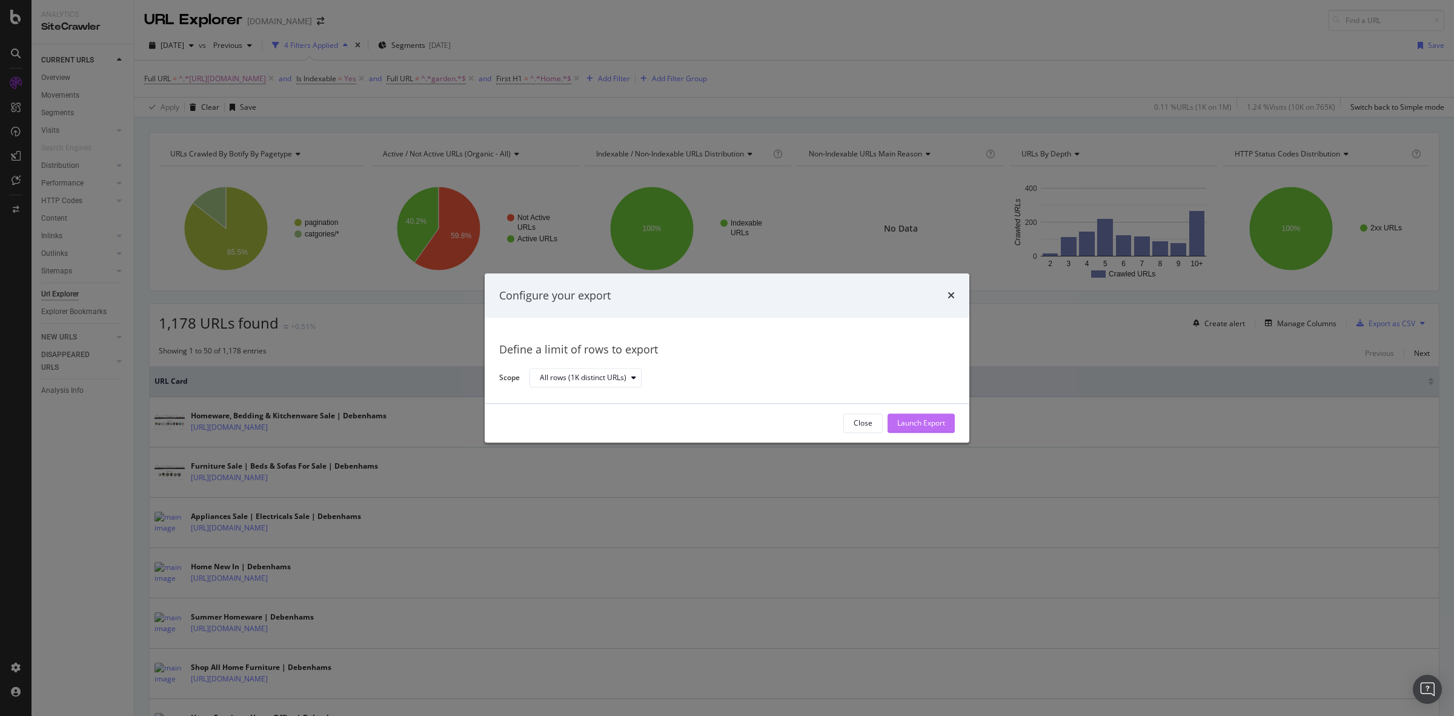
click at [925, 424] on div "Launch Export" at bounding box center [921, 423] width 48 height 10
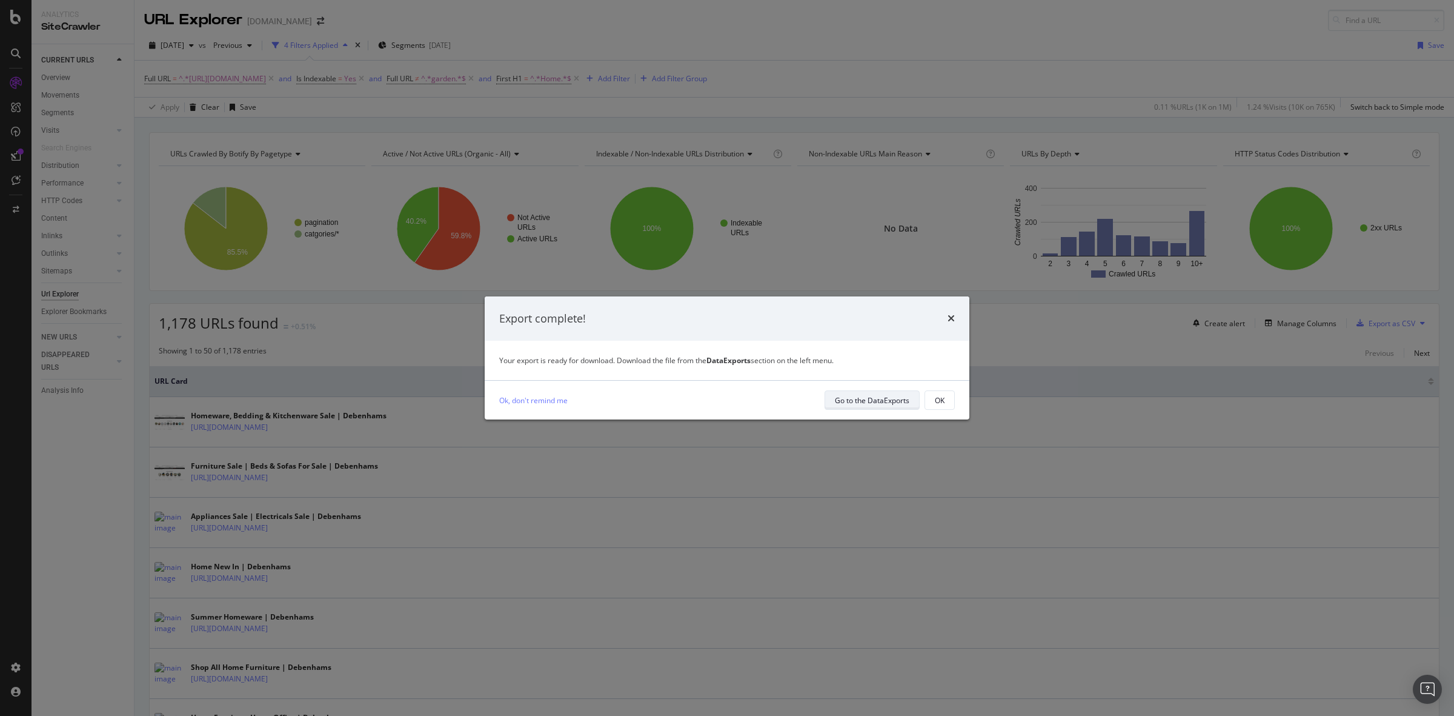
click at [866, 394] on div "Go to the DataExports" at bounding box center [872, 399] width 75 height 17
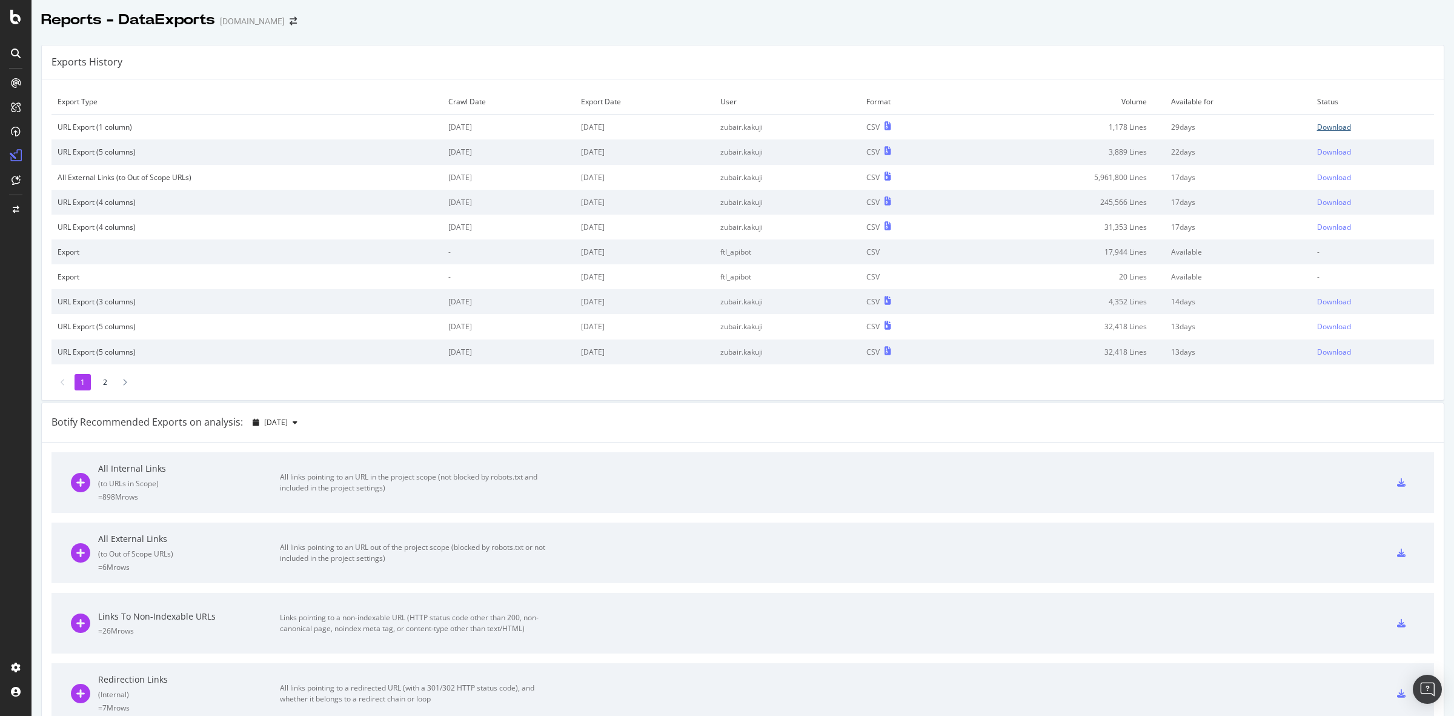
click at [1320, 125] on div "Download" at bounding box center [1334, 127] width 34 height 10
click at [1317, 126] on div "Download" at bounding box center [1334, 127] width 34 height 10
click at [662, 45] on div "Exports History Export Type Crawl Date Export Date User Format Volume Available…" at bounding box center [742, 223] width 1403 height 356
click at [526, 22] on div "Reports - DataExports [DOMAIN_NAME]" at bounding box center [743, 15] width 1423 height 30
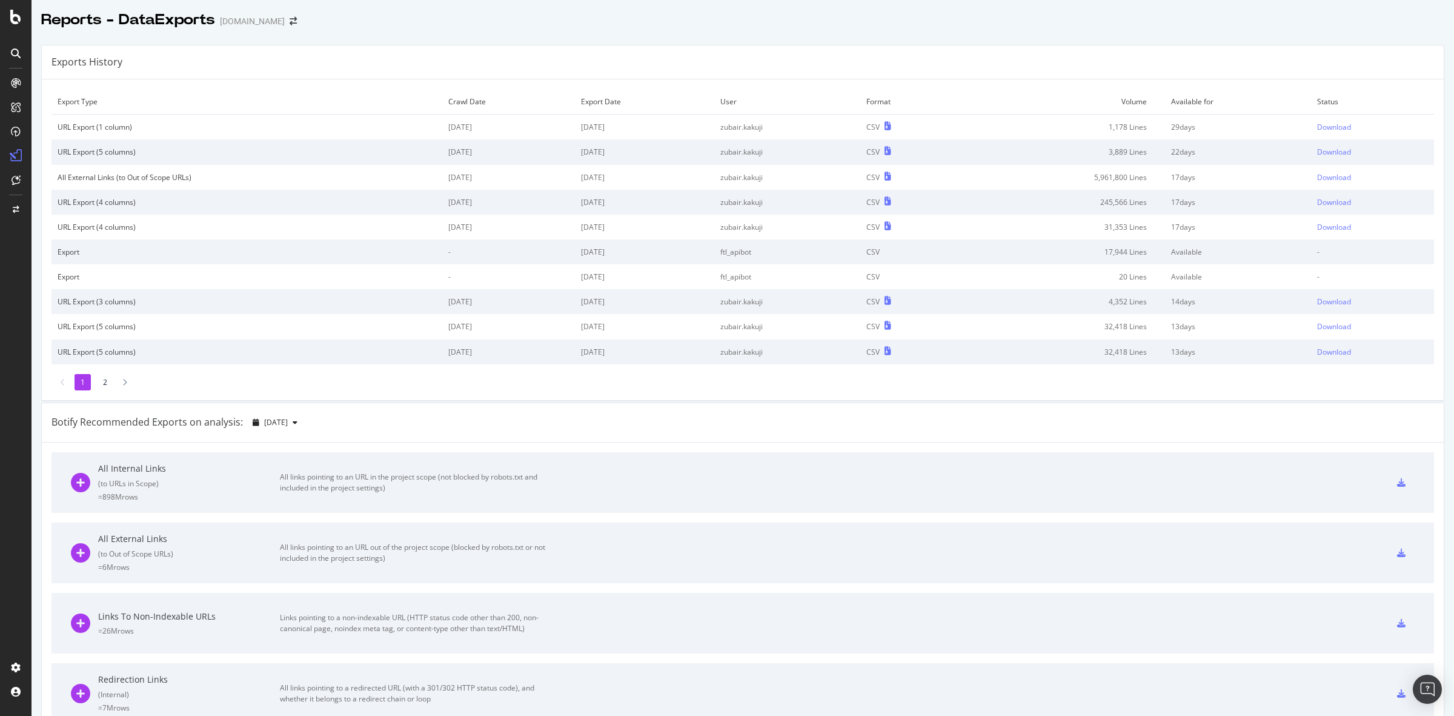
click at [567, 39] on div "Exports History Export Type Crawl Date Export Date User Format Volume Available…" at bounding box center [743, 641] width 1423 height 1212
